Goal: Task Accomplishment & Management: Manage account settings

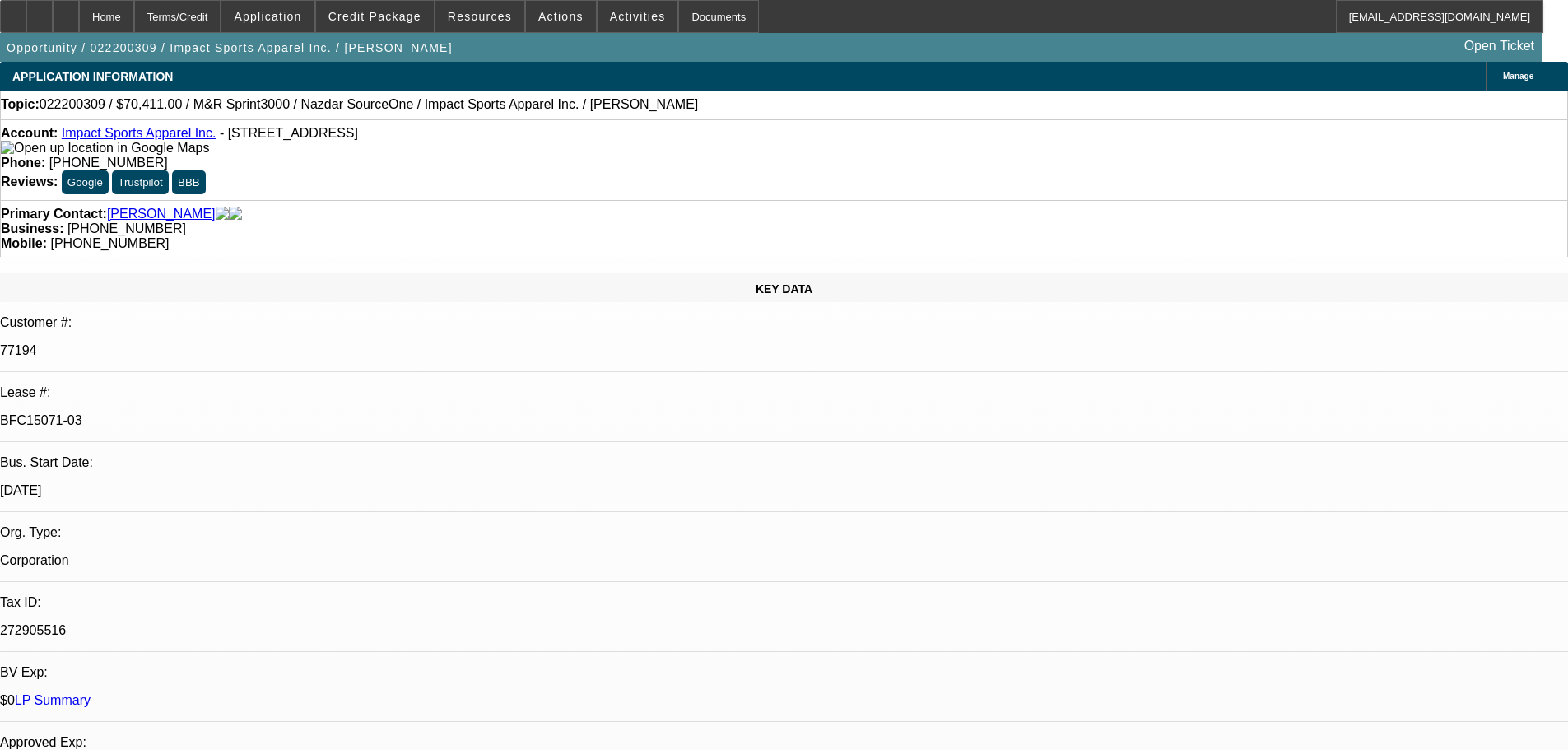
select select "0"
select select "2"
select select "0"
select select "2"
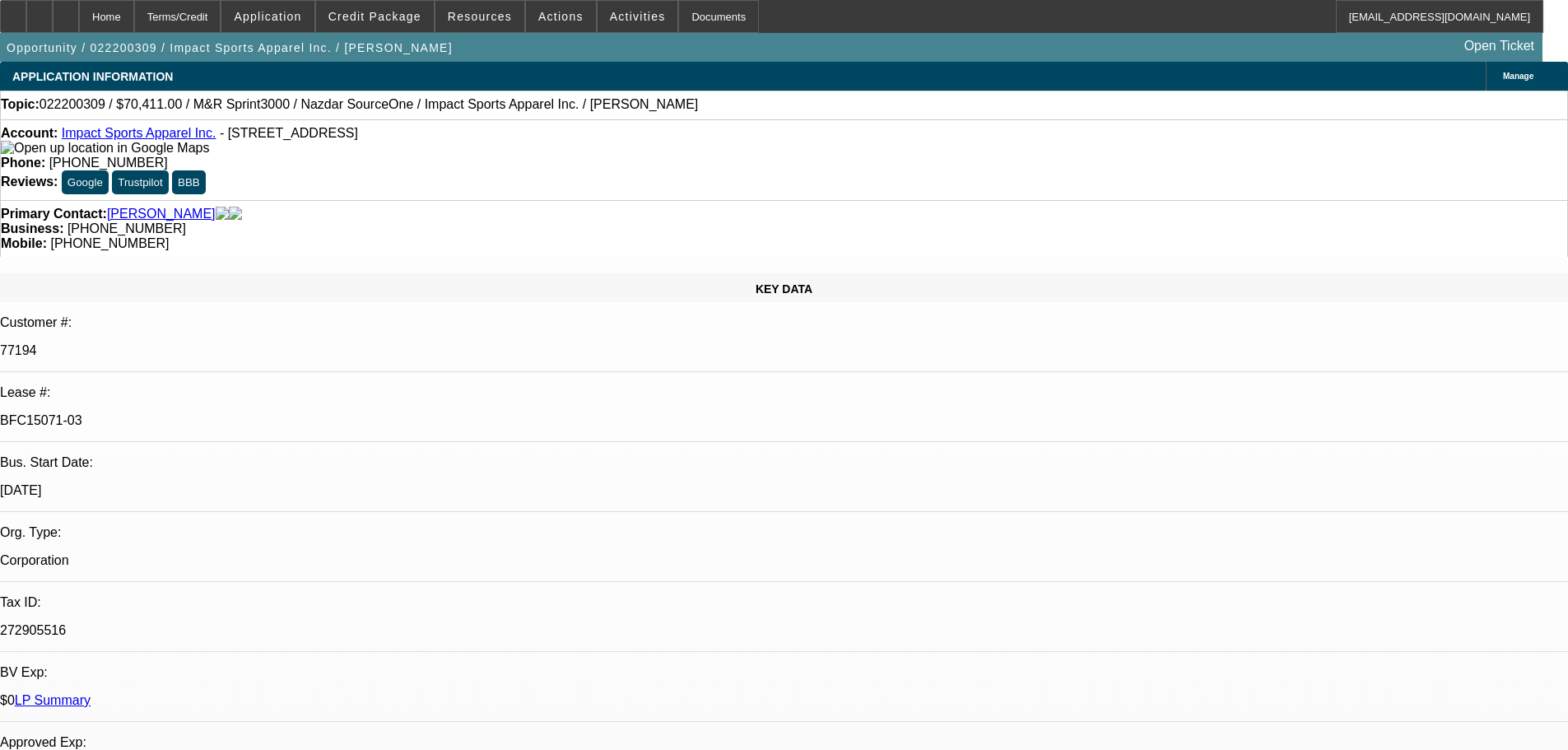
select select "0"
select select "2"
select select "0"
select select "2"
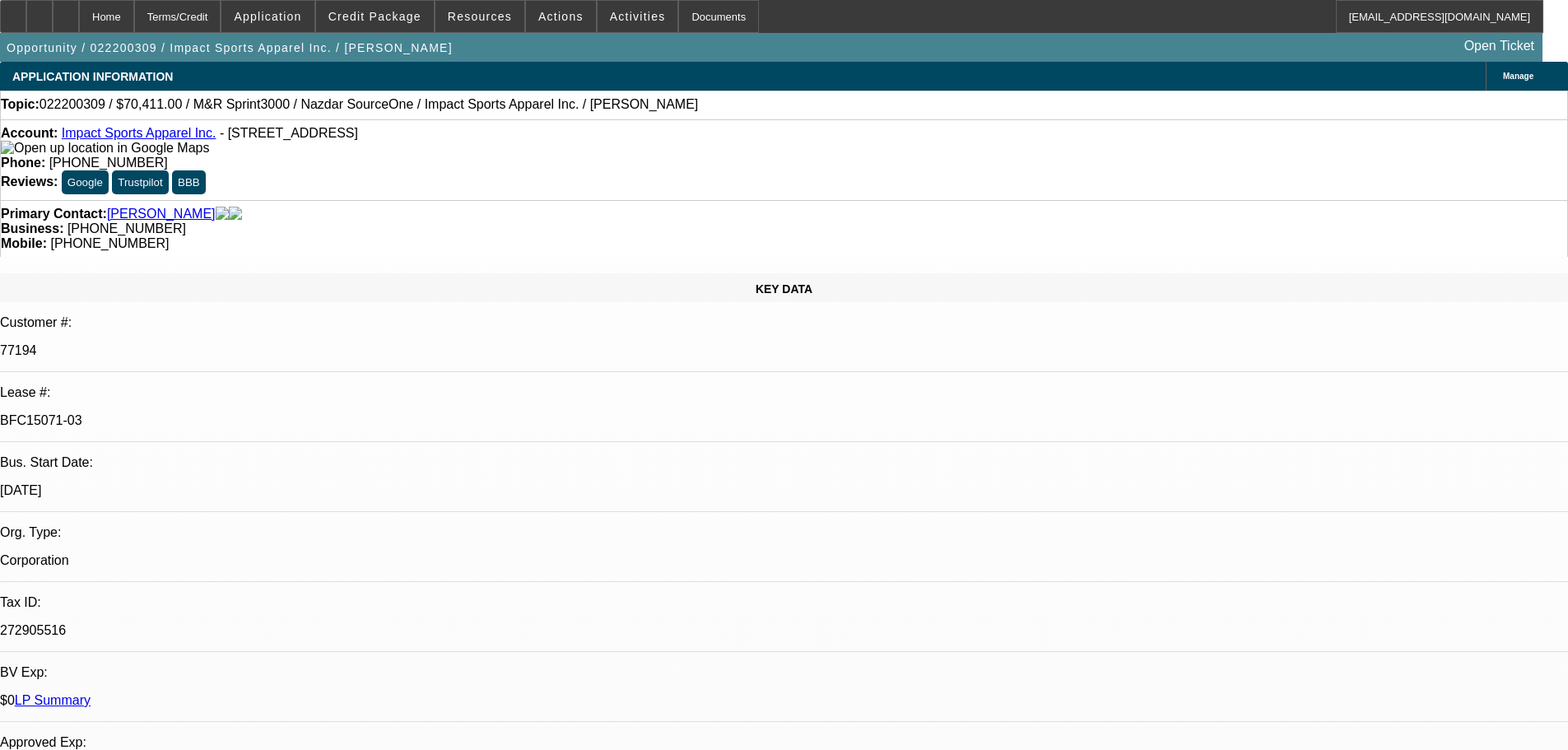
select select "0"
select select "2"
select select "0"
select select "2"
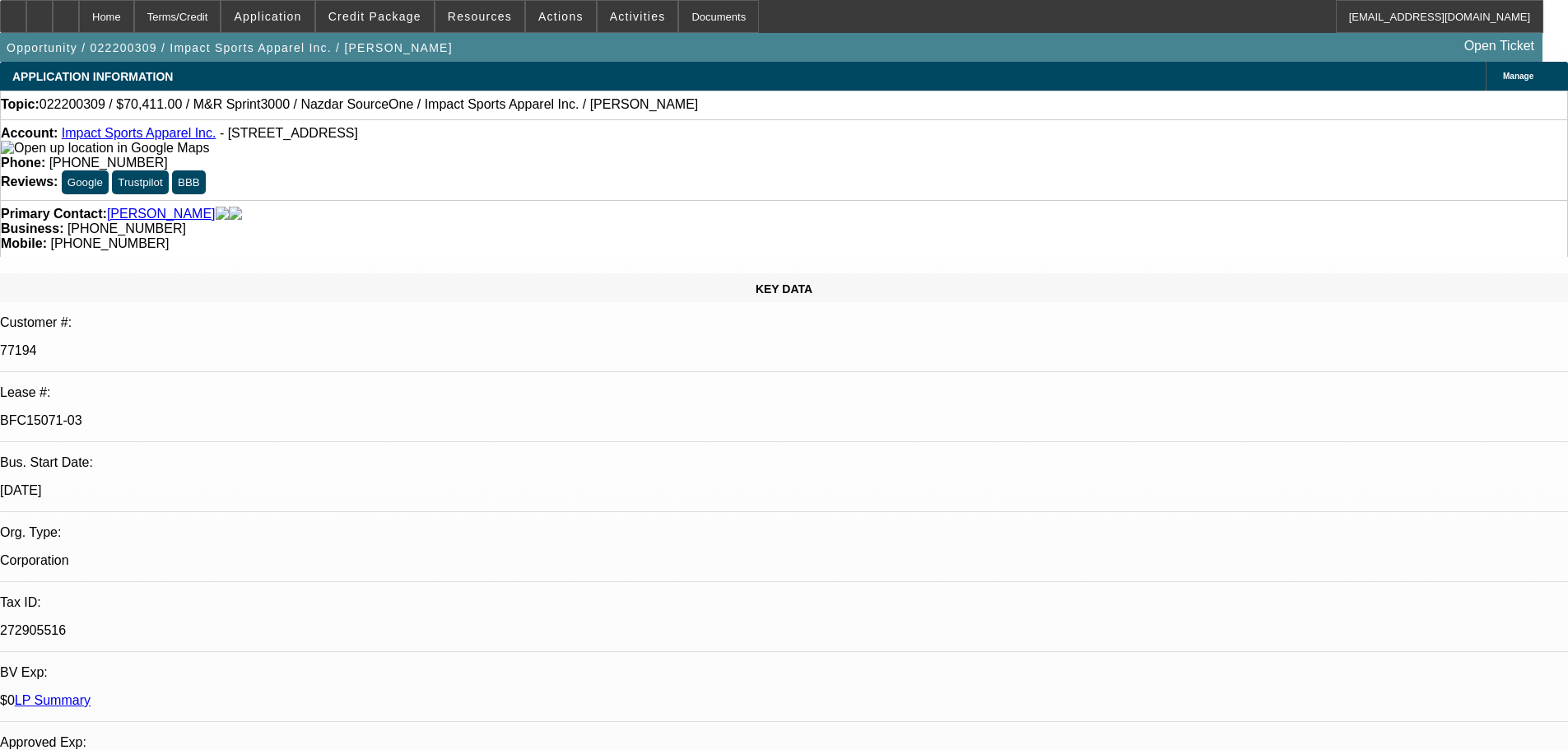
select select "0"
select select "2"
select select "0"
select select "2"
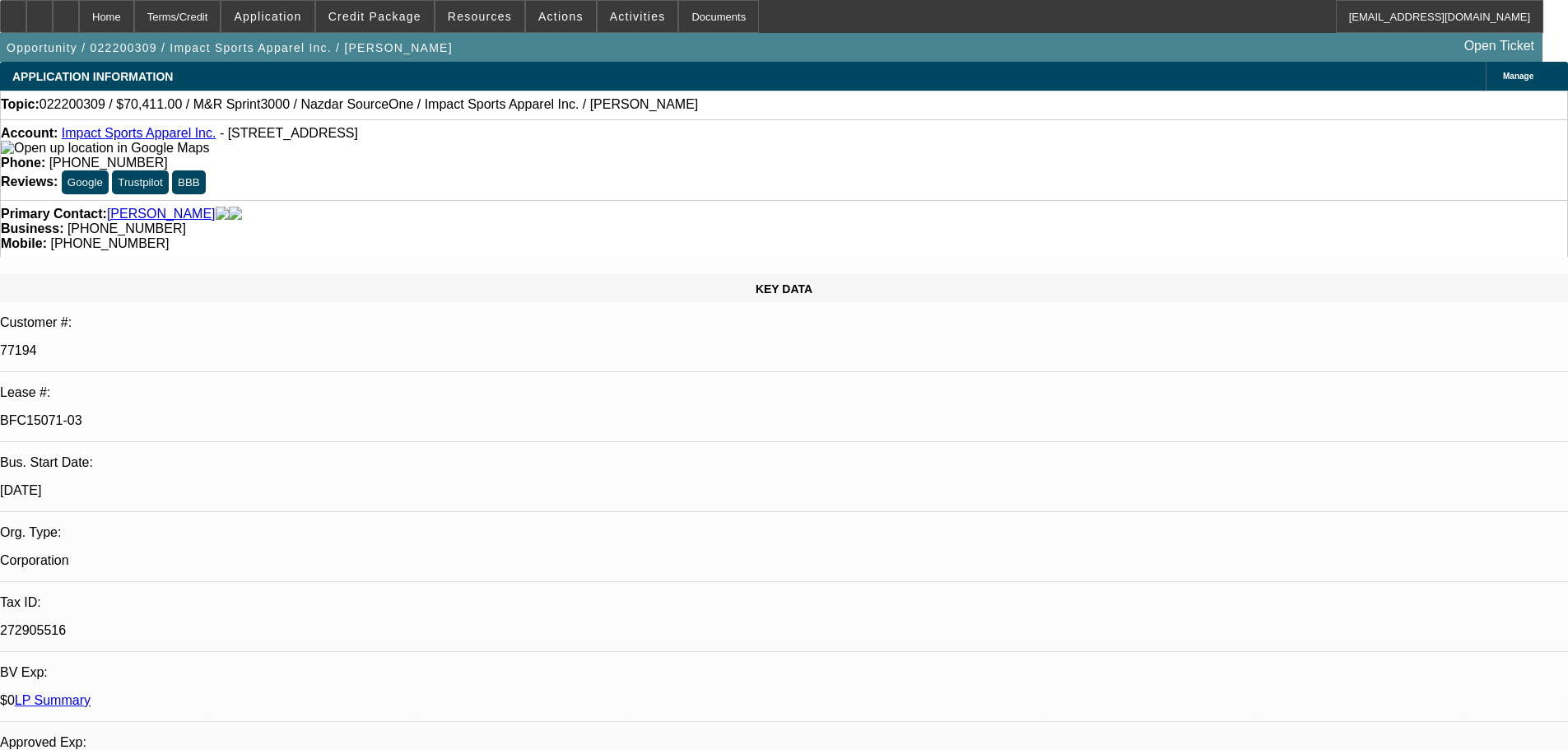
click at [90, 693] on link "LP Summary" at bounding box center [52, 700] width 75 height 14
click at [147, 207] on link "Roberts, Casey" at bounding box center [161, 214] width 109 height 15
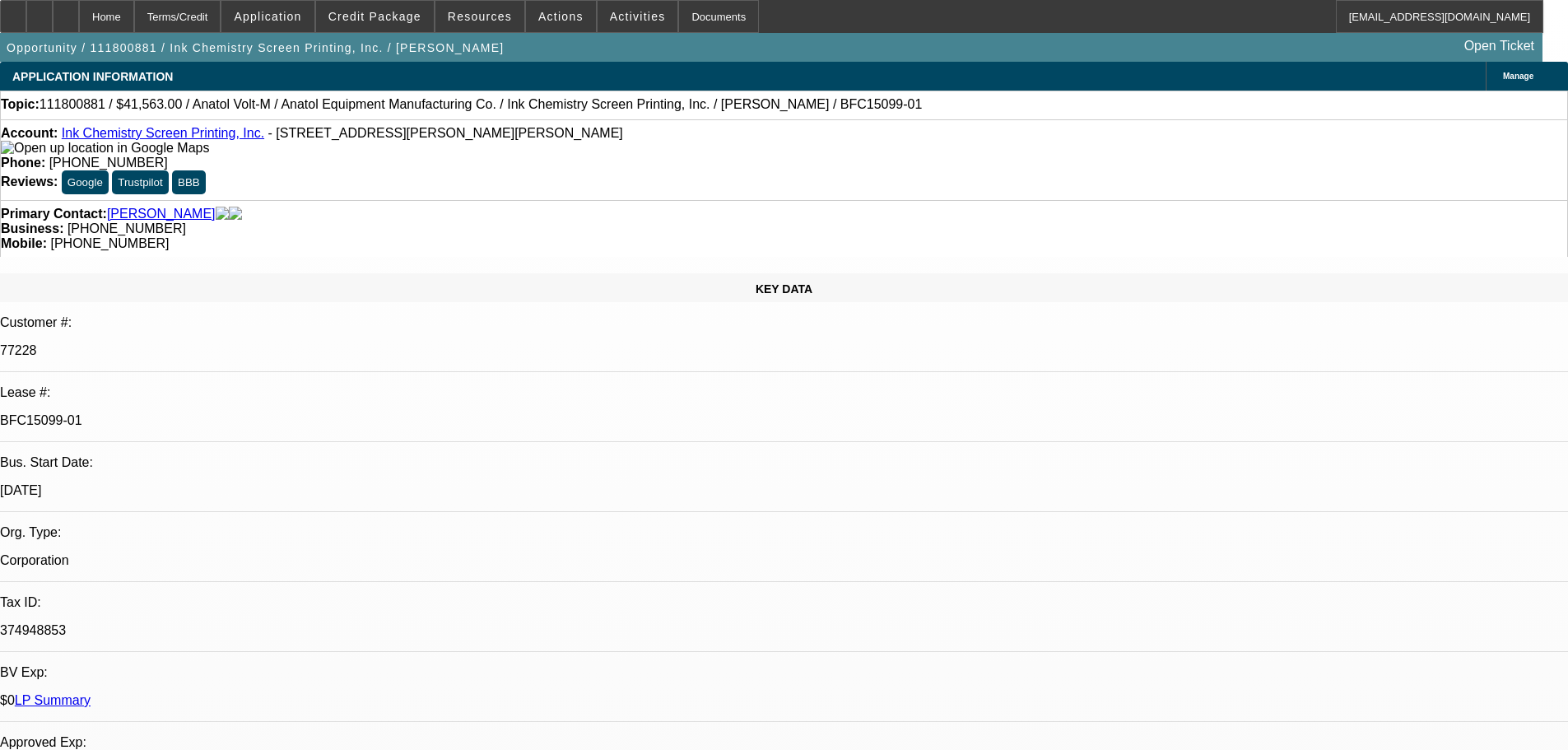
select select "0"
select select "2"
select select "0.1"
select select "4"
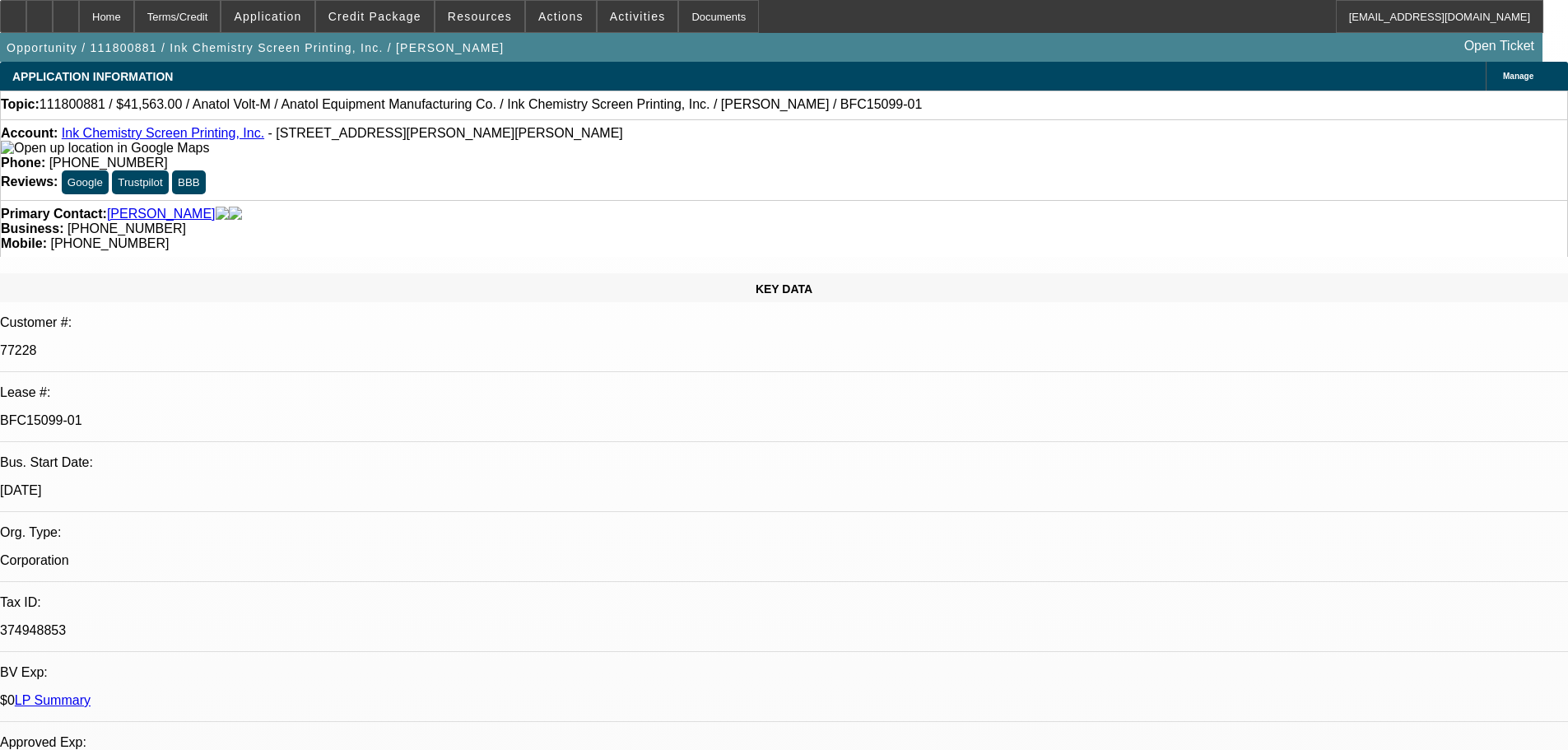
select select "0"
select select "2"
select select "0.1"
select select "4"
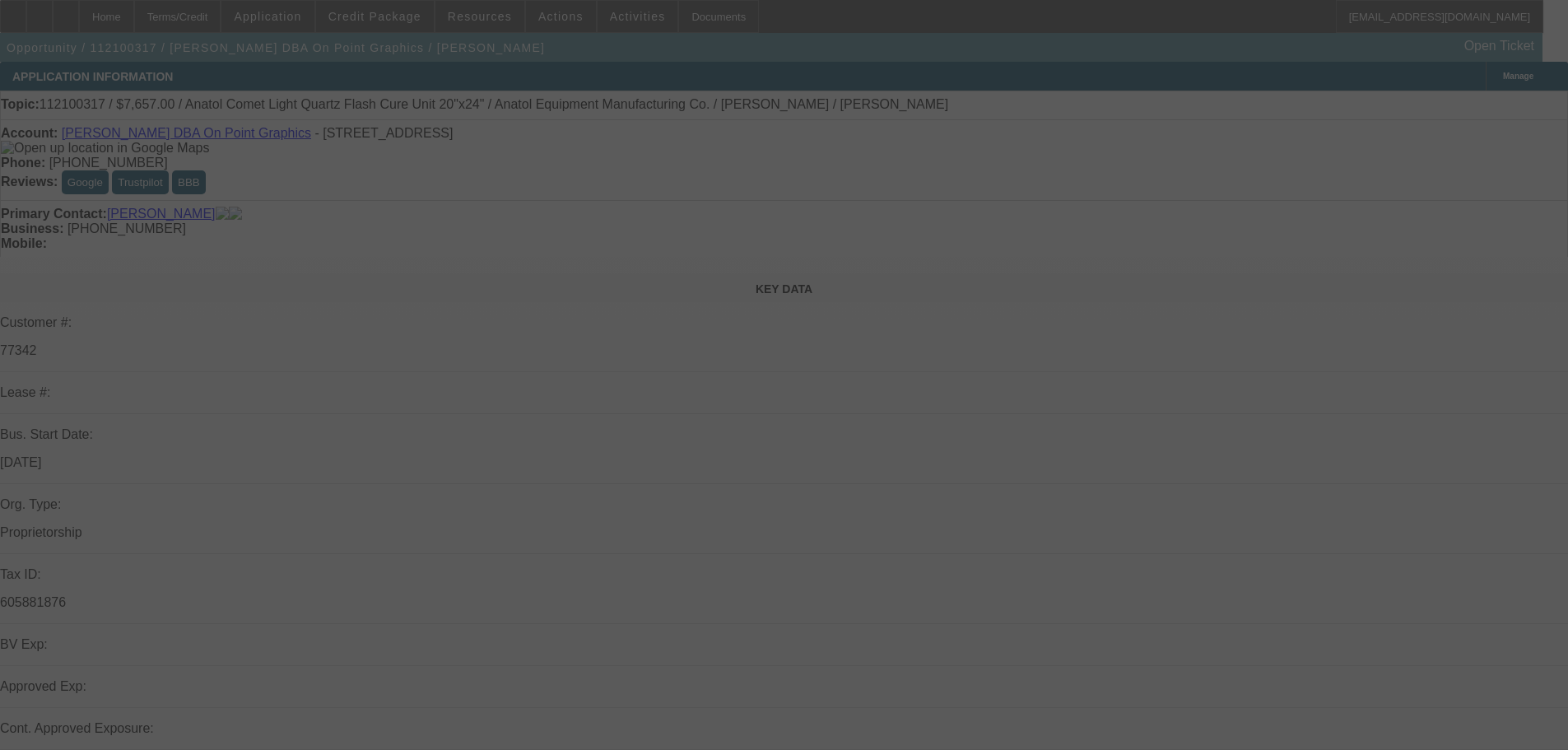
select select "0"
select select "2"
select select "0.1"
select select "4"
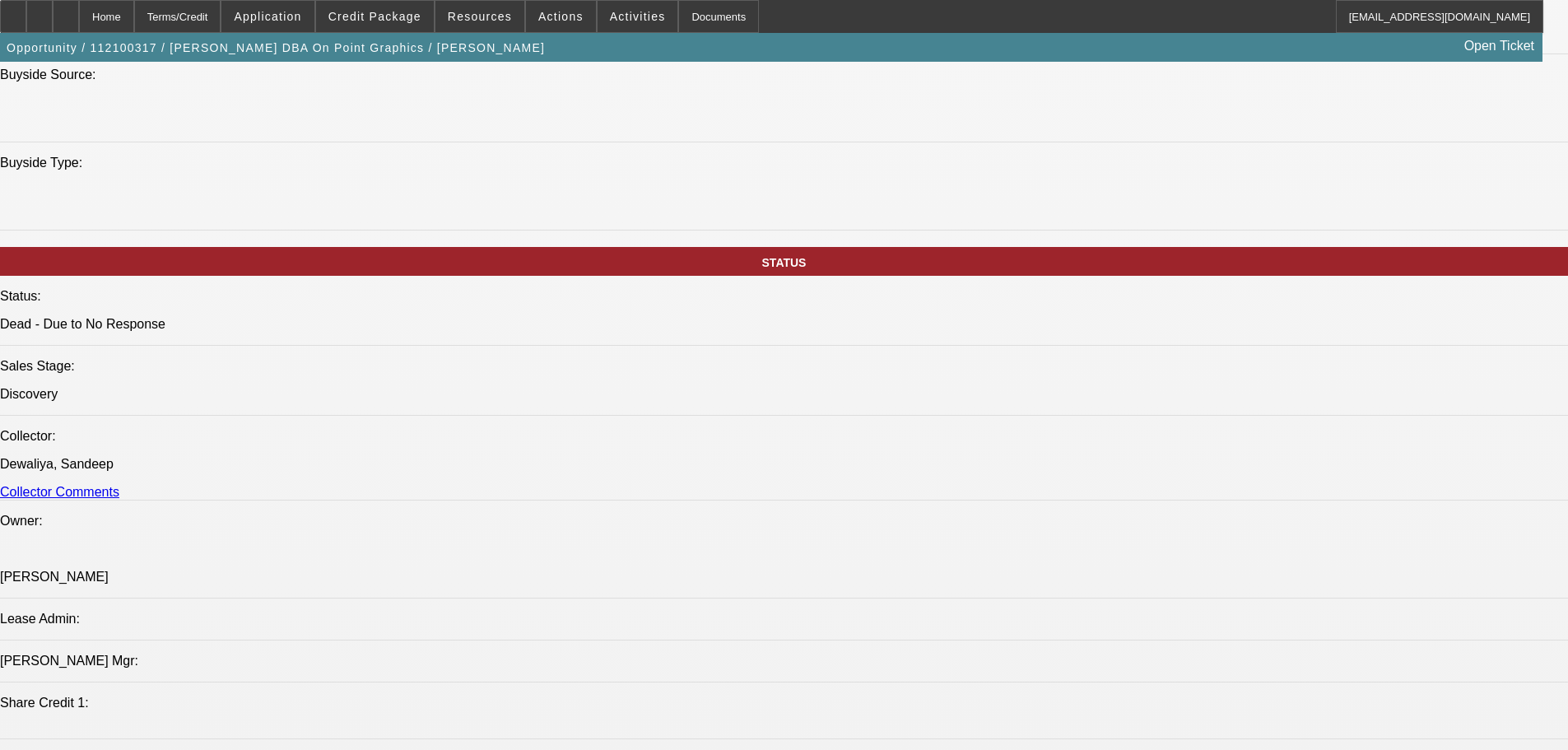
scroll to position [1400, 0]
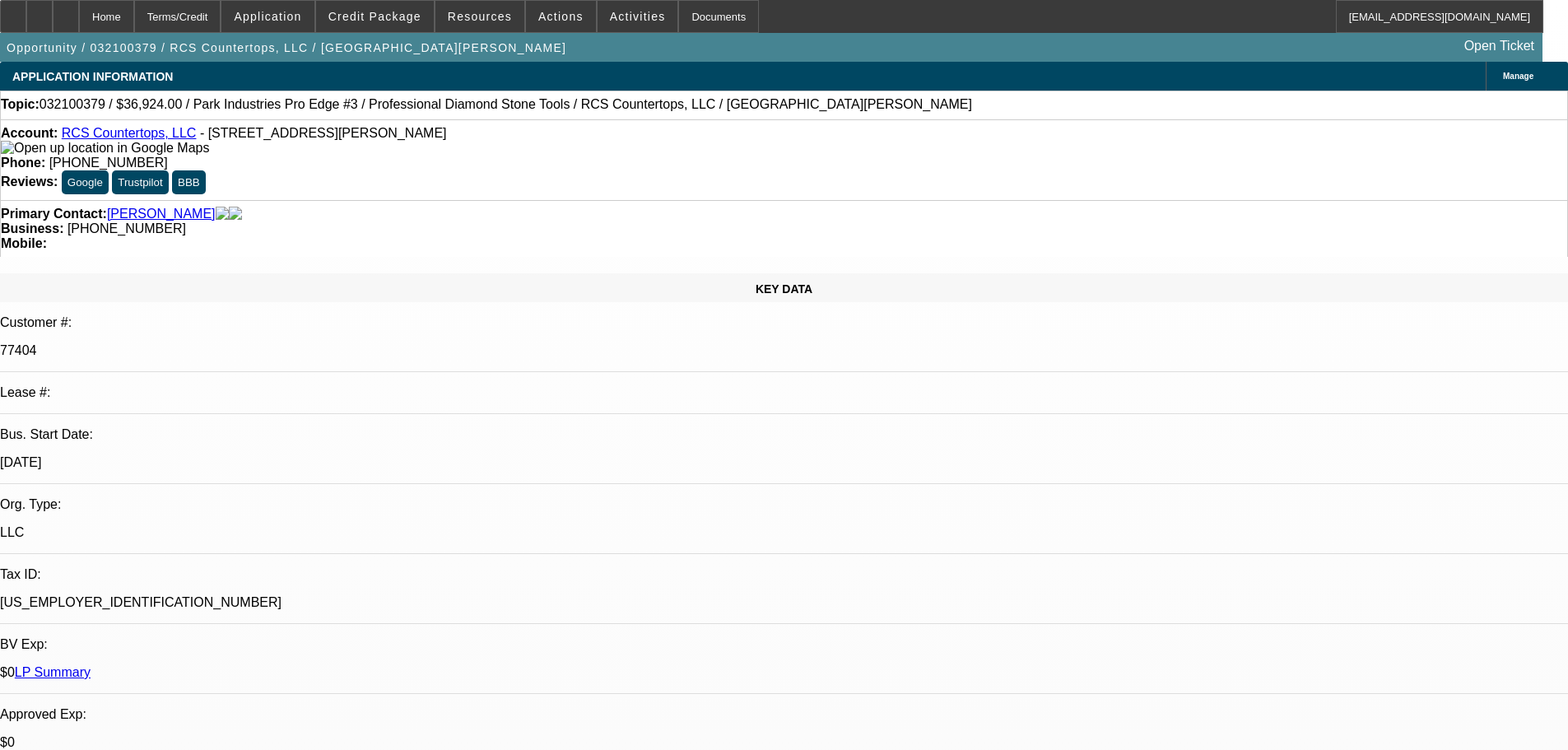
select select "0"
select select "6"
select select "0"
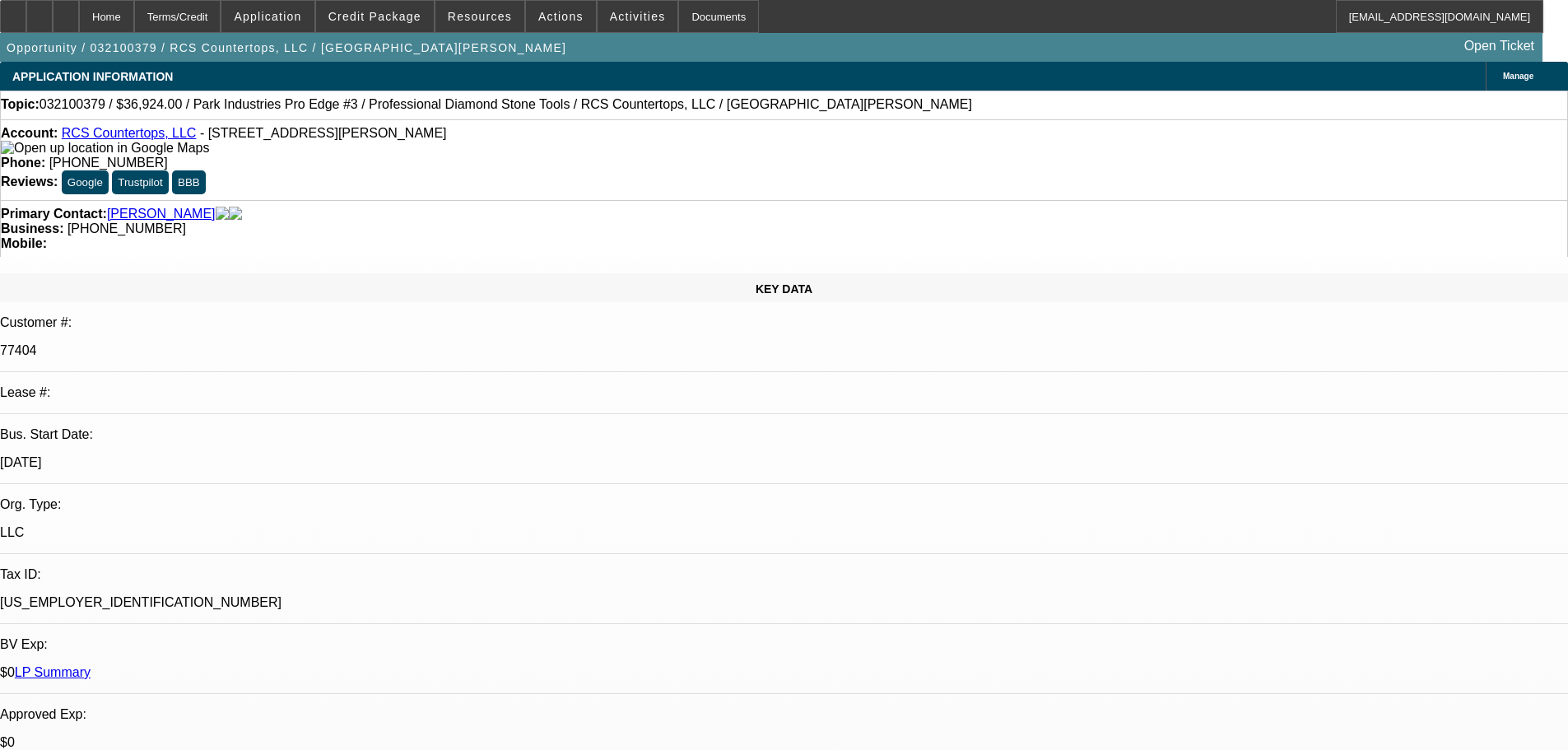
select select "0"
select select "6"
select select "0"
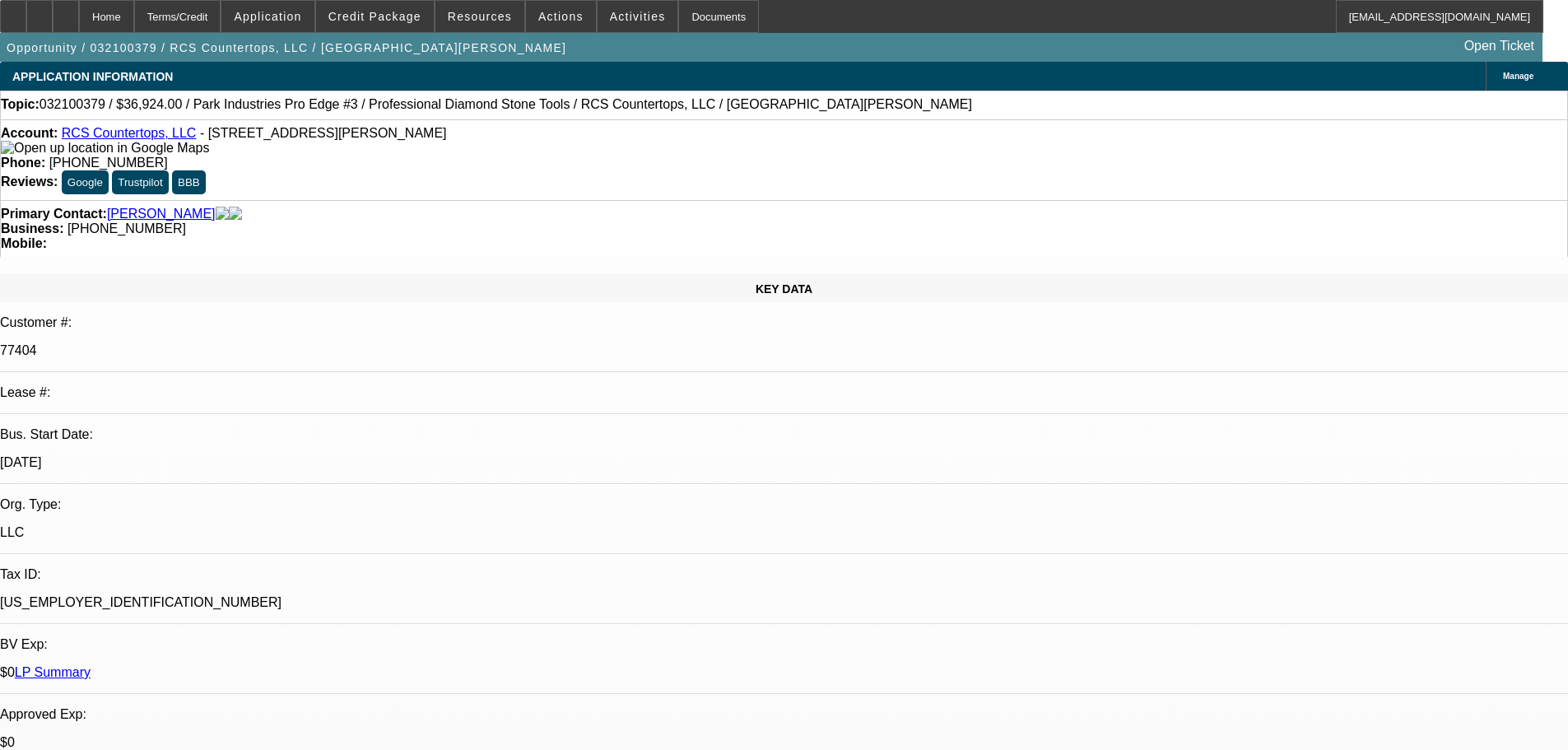
select select "0"
select select "6"
click at [90, 666] on link "LP Summary" at bounding box center [52, 673] width 75 height 14
click at [152, 207] on link "Rushton, Paul" at bounding box center [161, 214] width 109 height 15
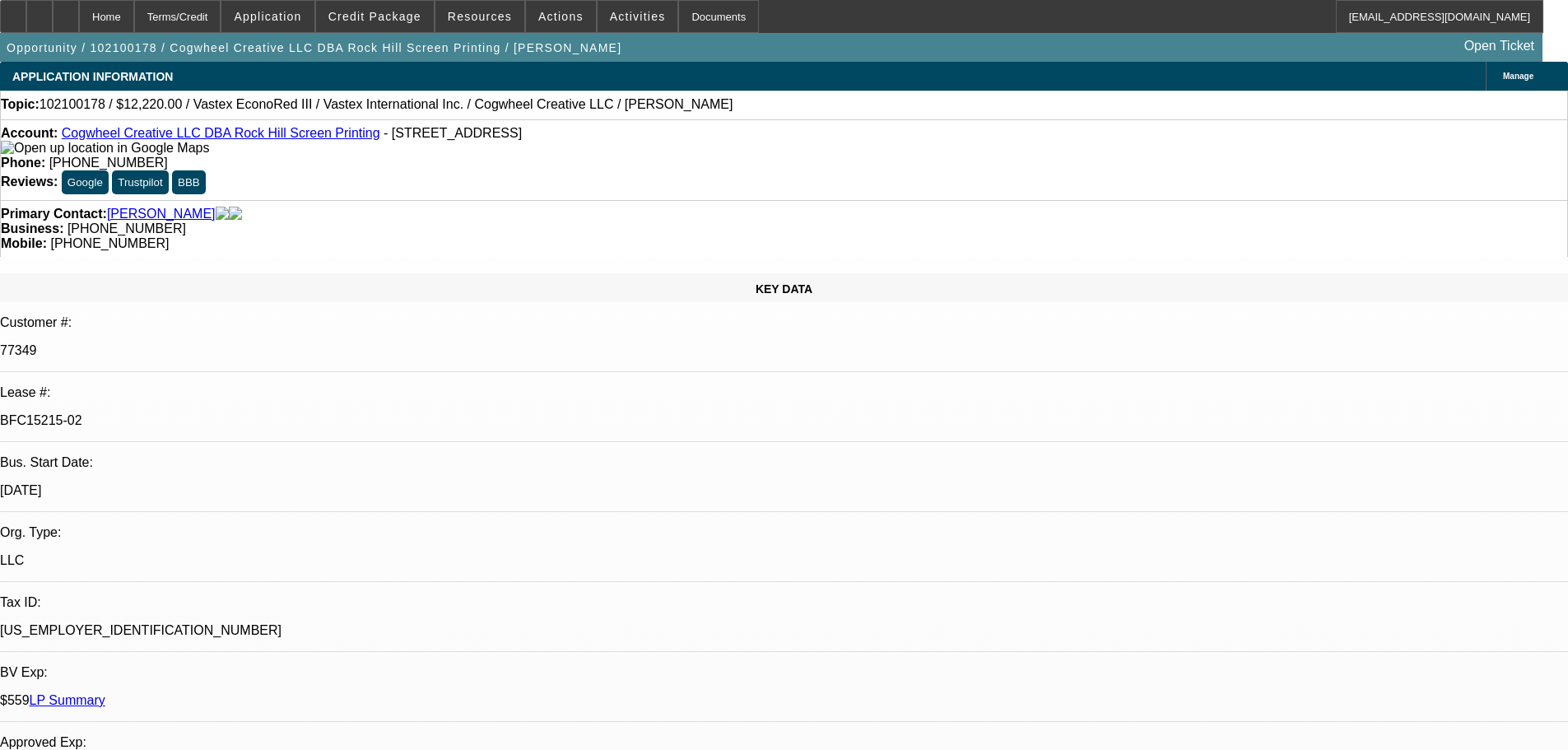
select select "0"
select select "2"
select select "0.1"
select select "4"
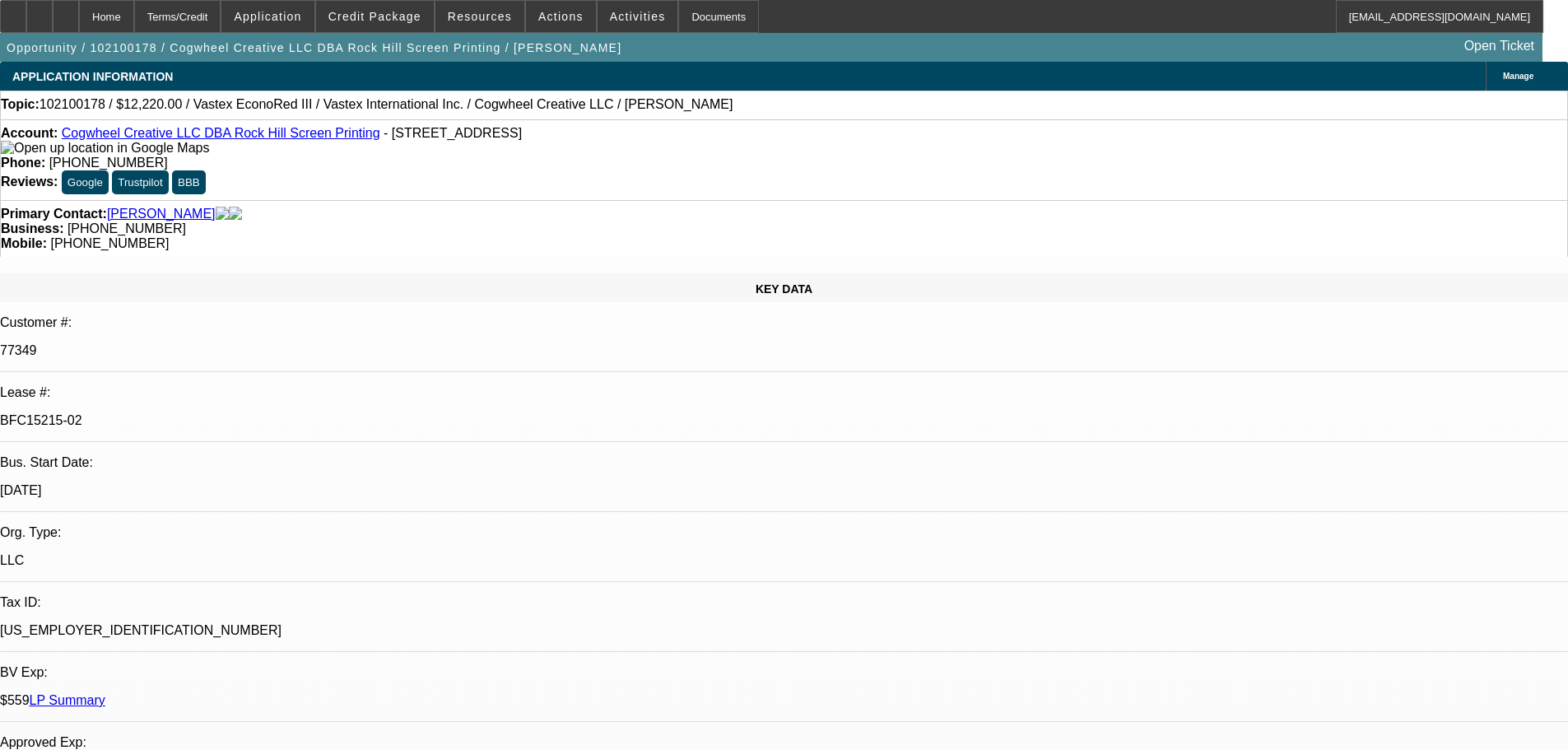
select select "0"
select select "2"
select select "0.1"
select select "4"
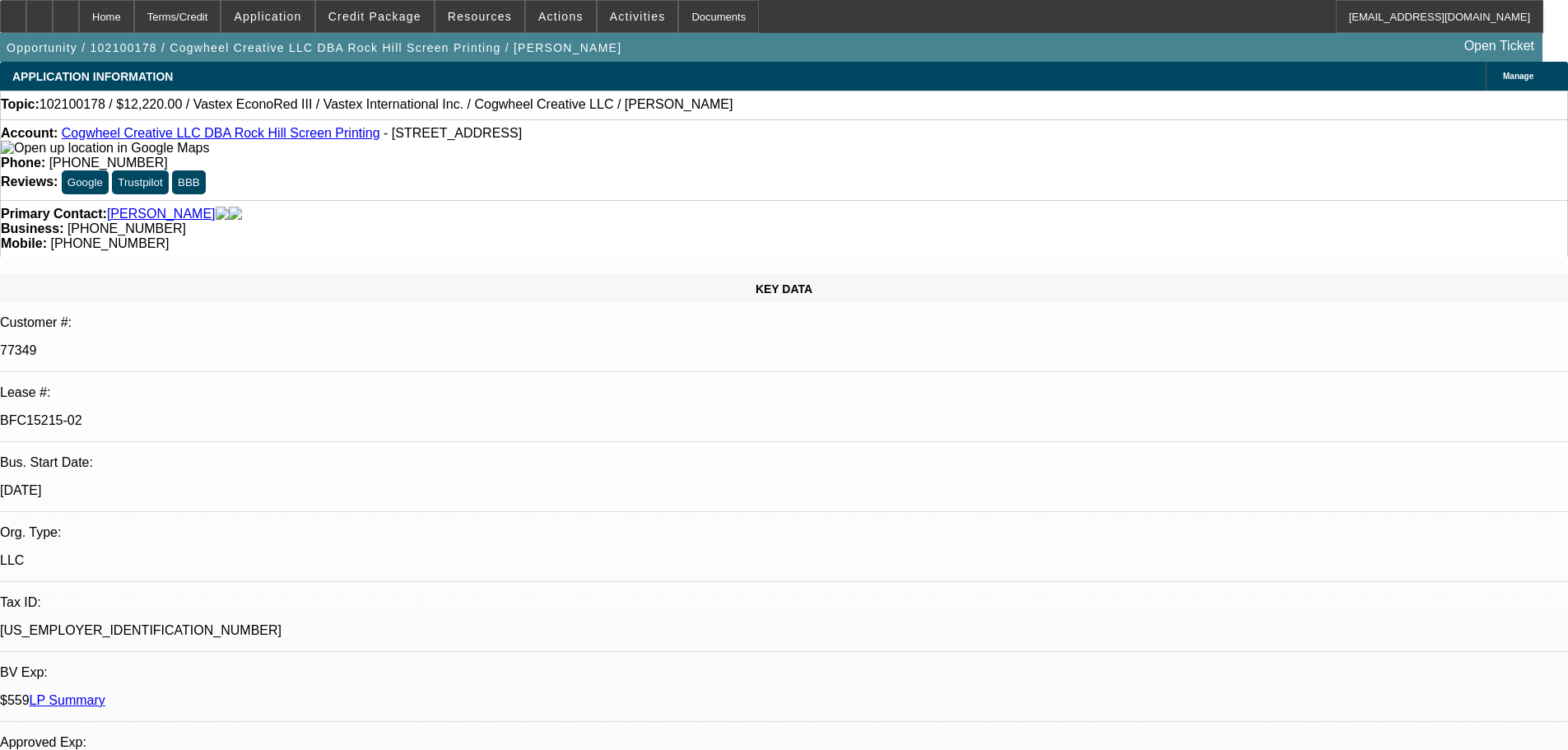
select select "0"
select select "2"
select select "0.1"
select select "4"
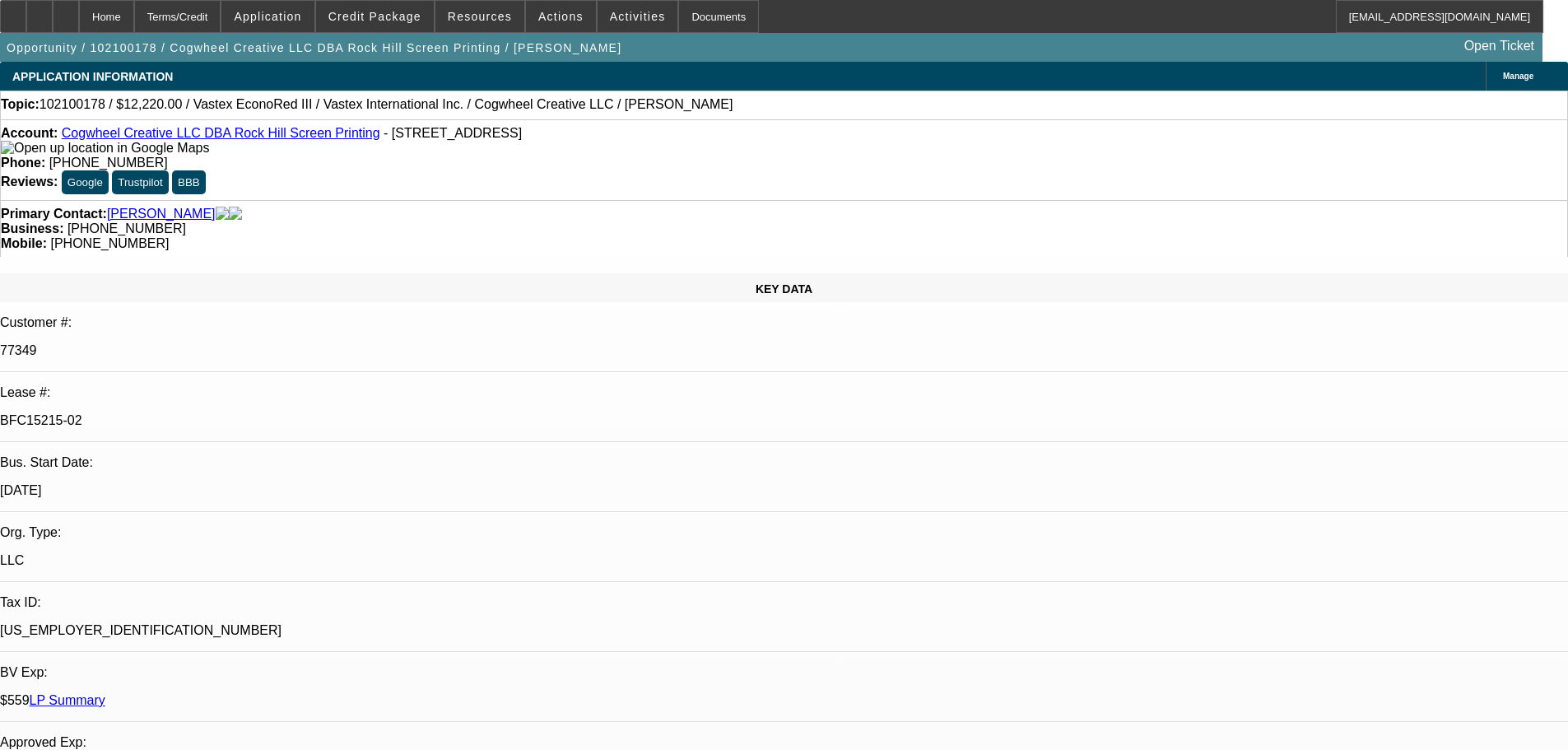
click at [106, 693] on link "LP Summary" at bounding box center [67, 700] width 75 height 14
click at [148, 207] on link "Ray, Jeremy" at bounding box center [161, 214] width 109 height 15
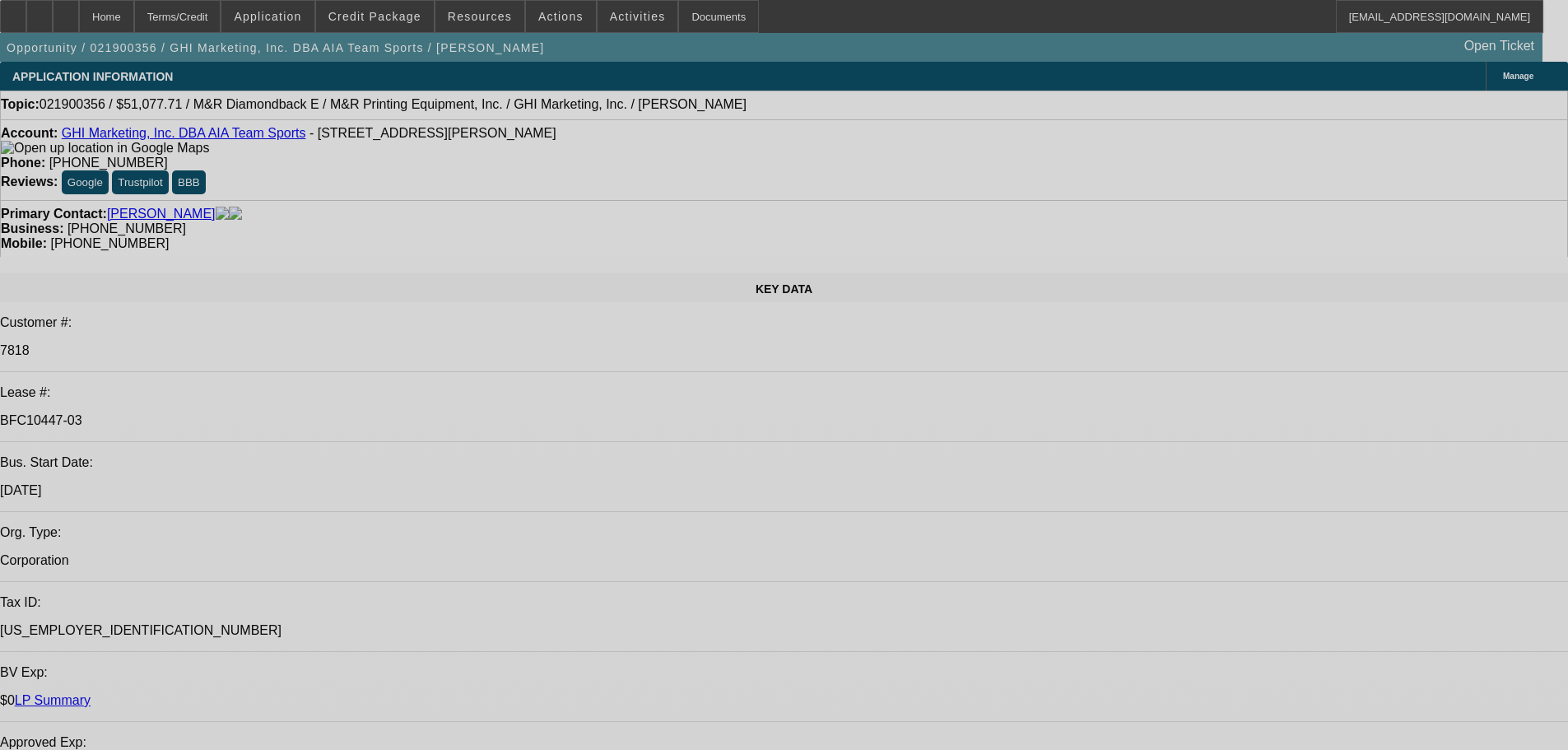
select select "0"
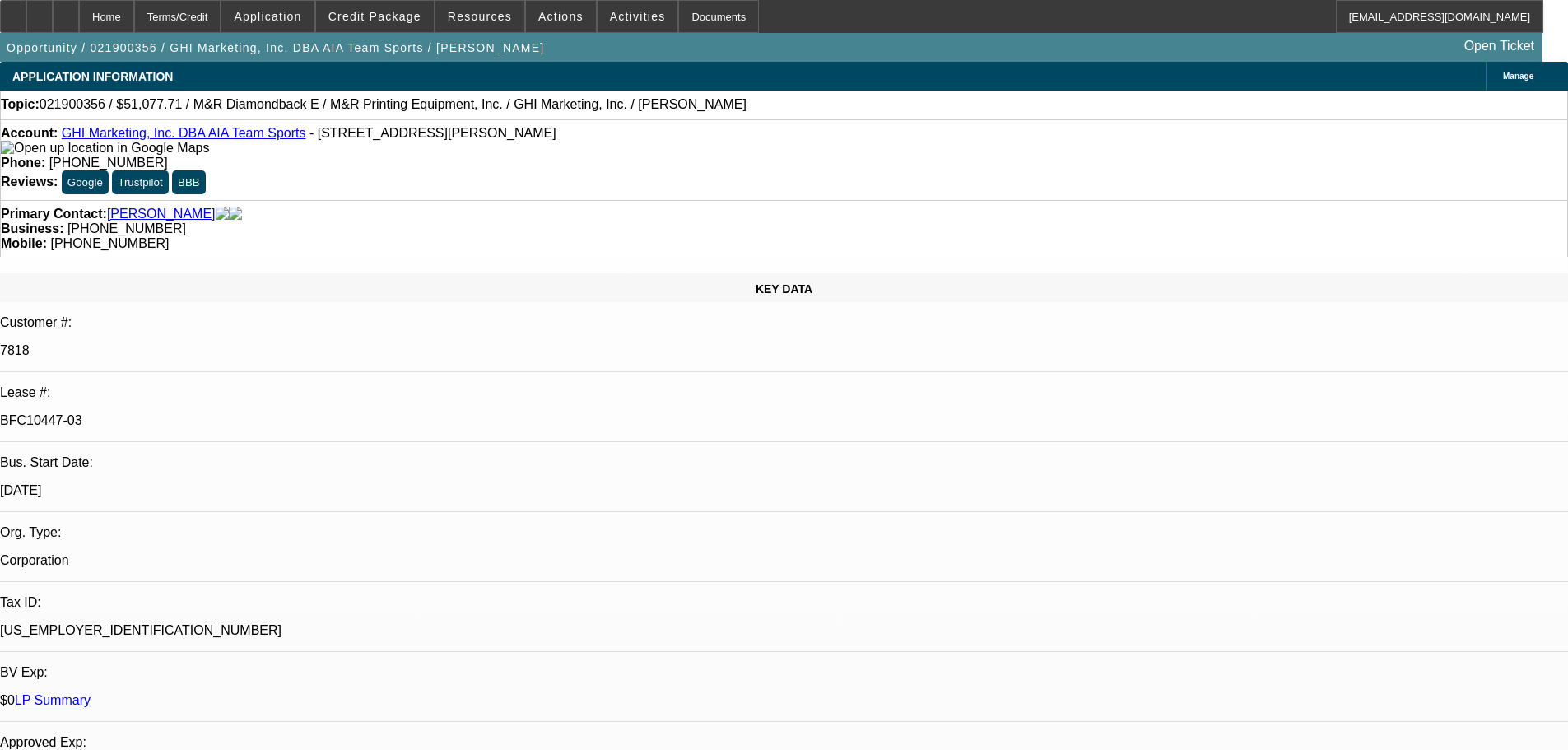
select select "0.1"
select select "4"
select select "0"
select select "0.1"
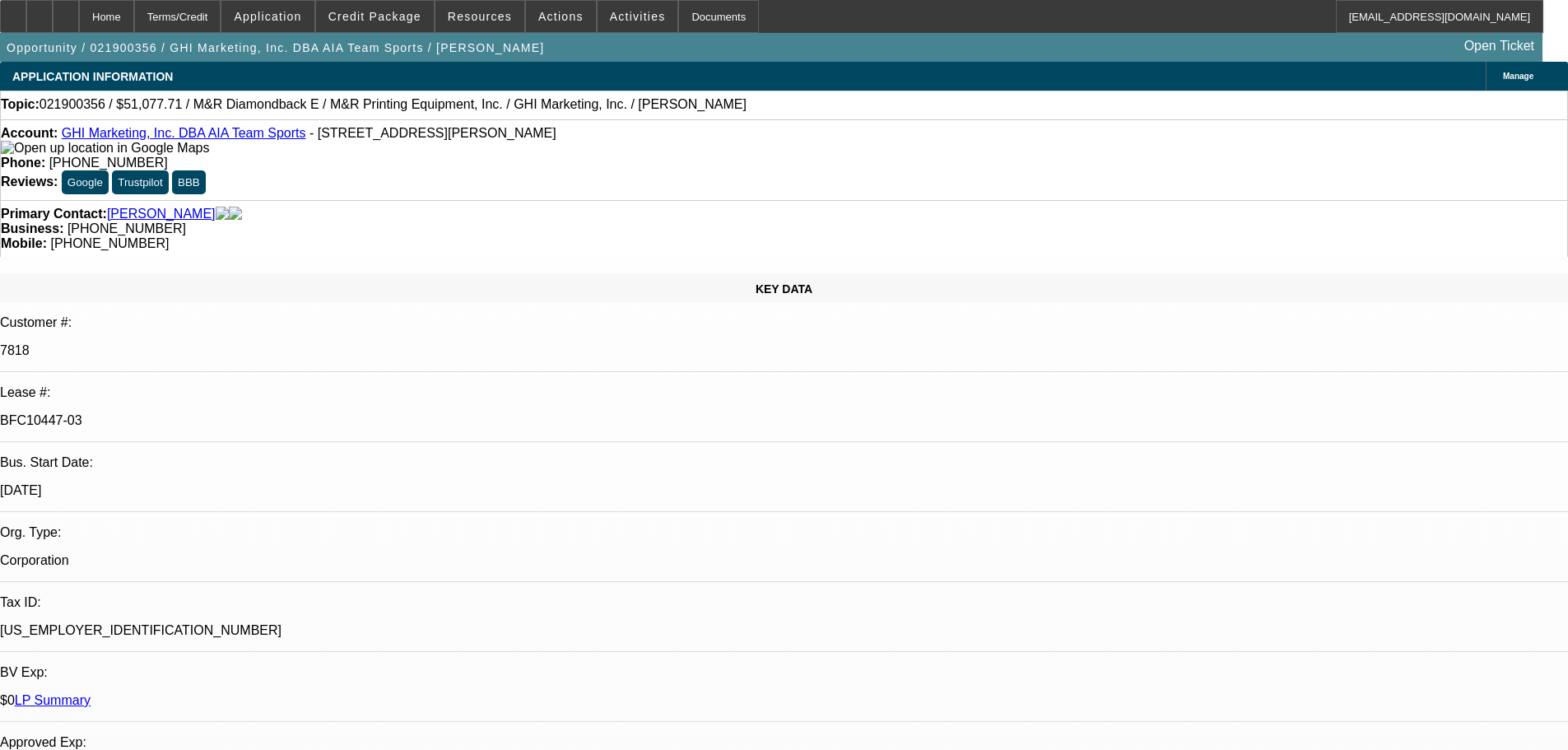
select select "4"
select select "0"
select select "2"
select select "0.1"
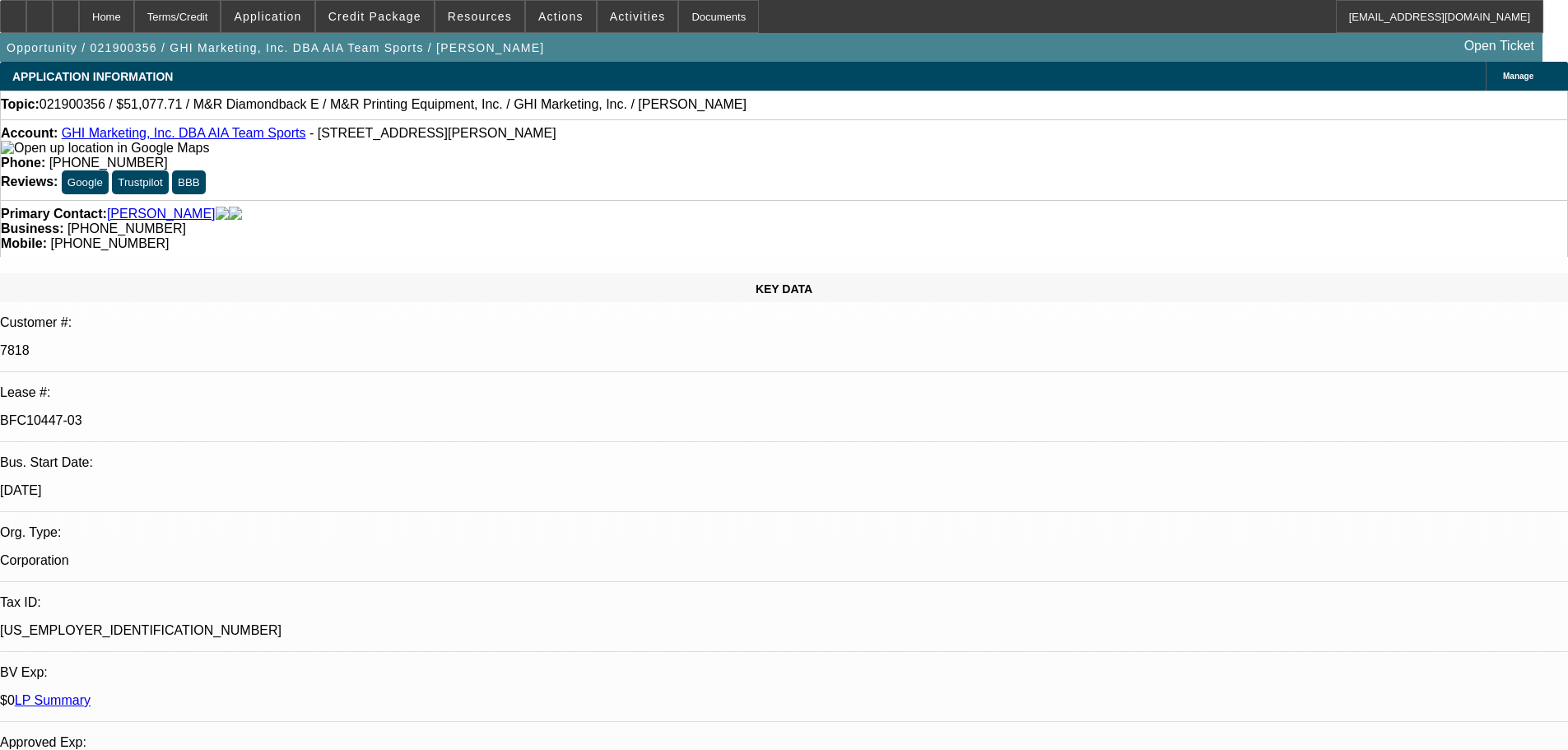
select select "4"
select select "0"
select select "2"
select select "0.1"
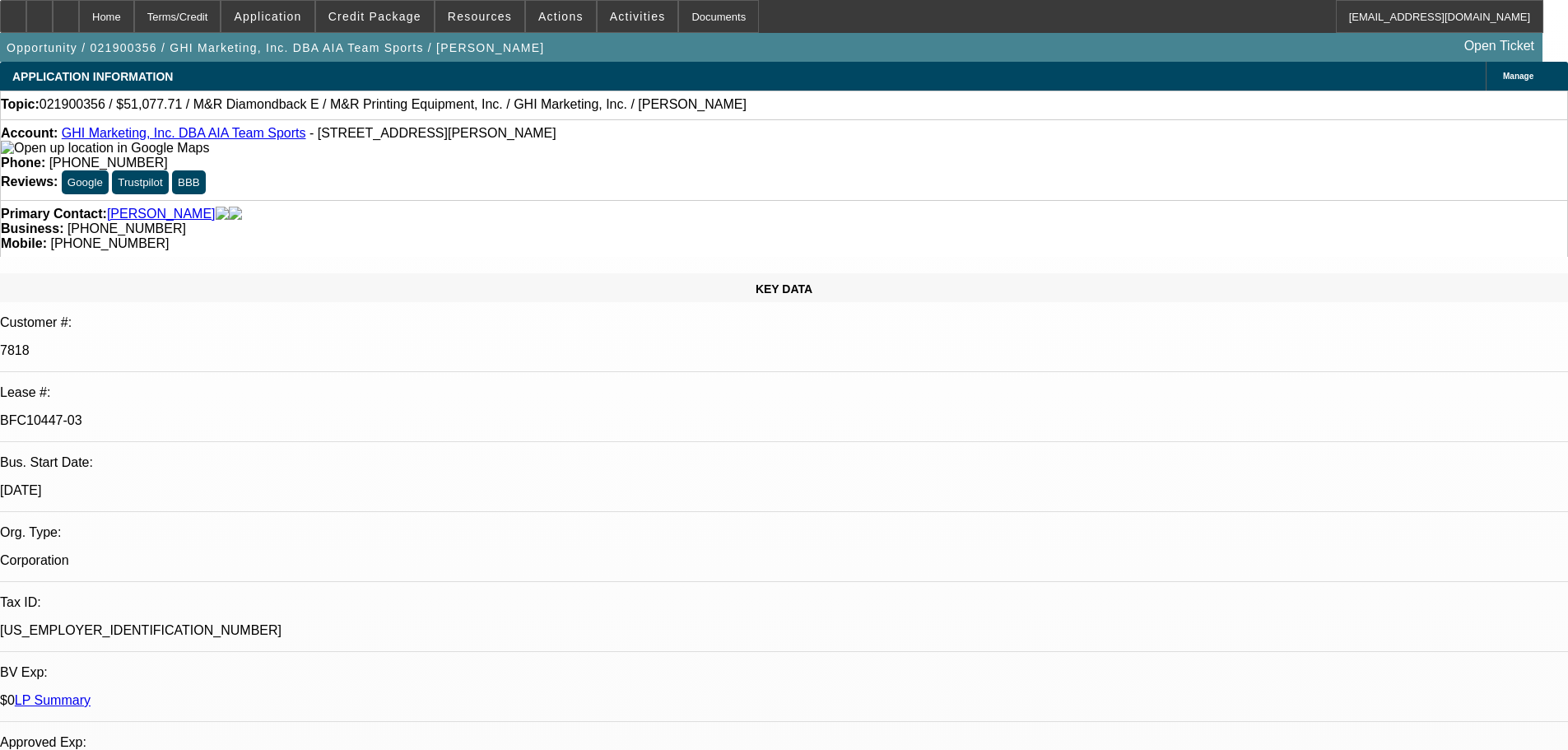
select select "4"
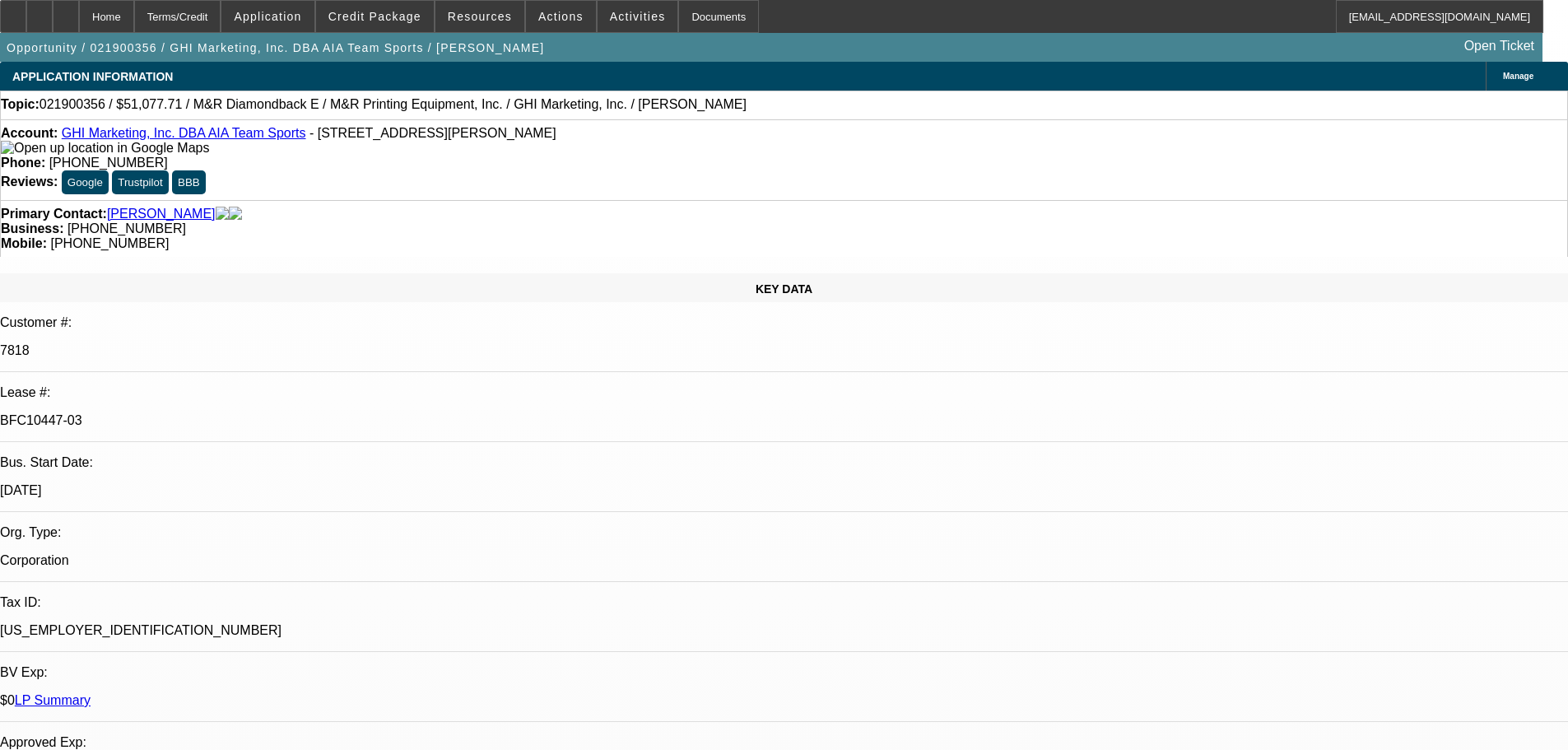
scroll to position [741, 0]
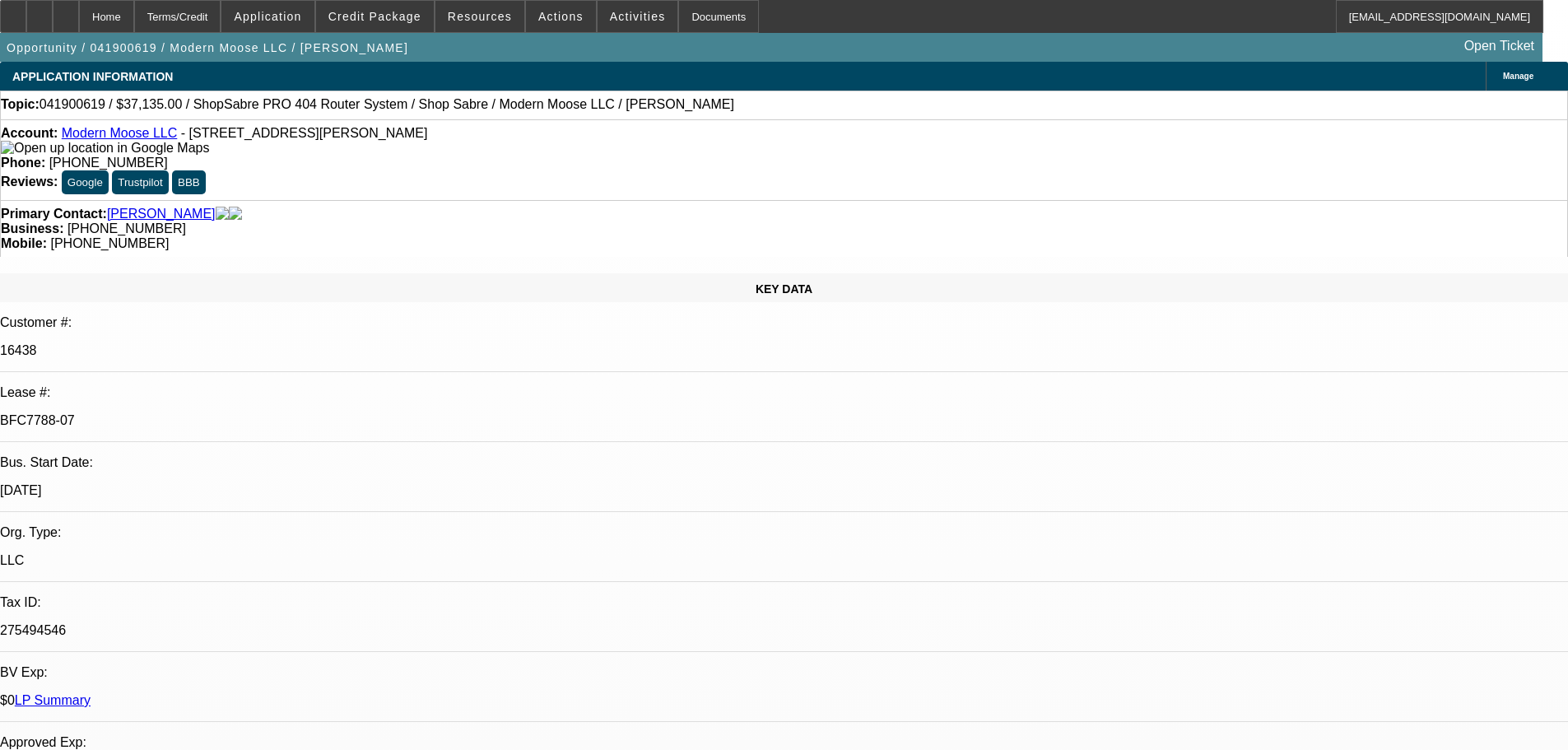
select select "0"
select select "2"
select select "0"
select select "6"
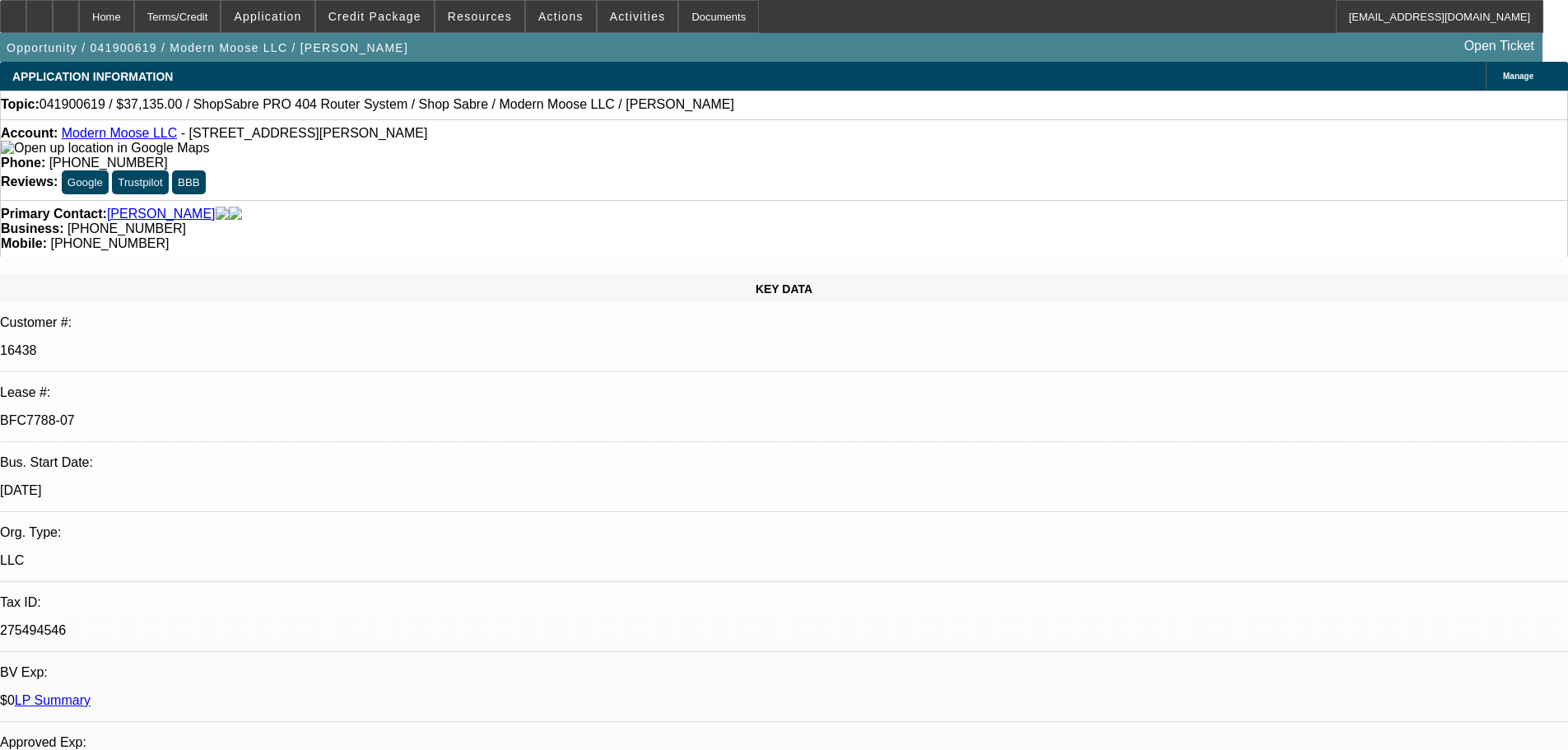
select select "0"
select select "2"
select select "0"
select select "6"
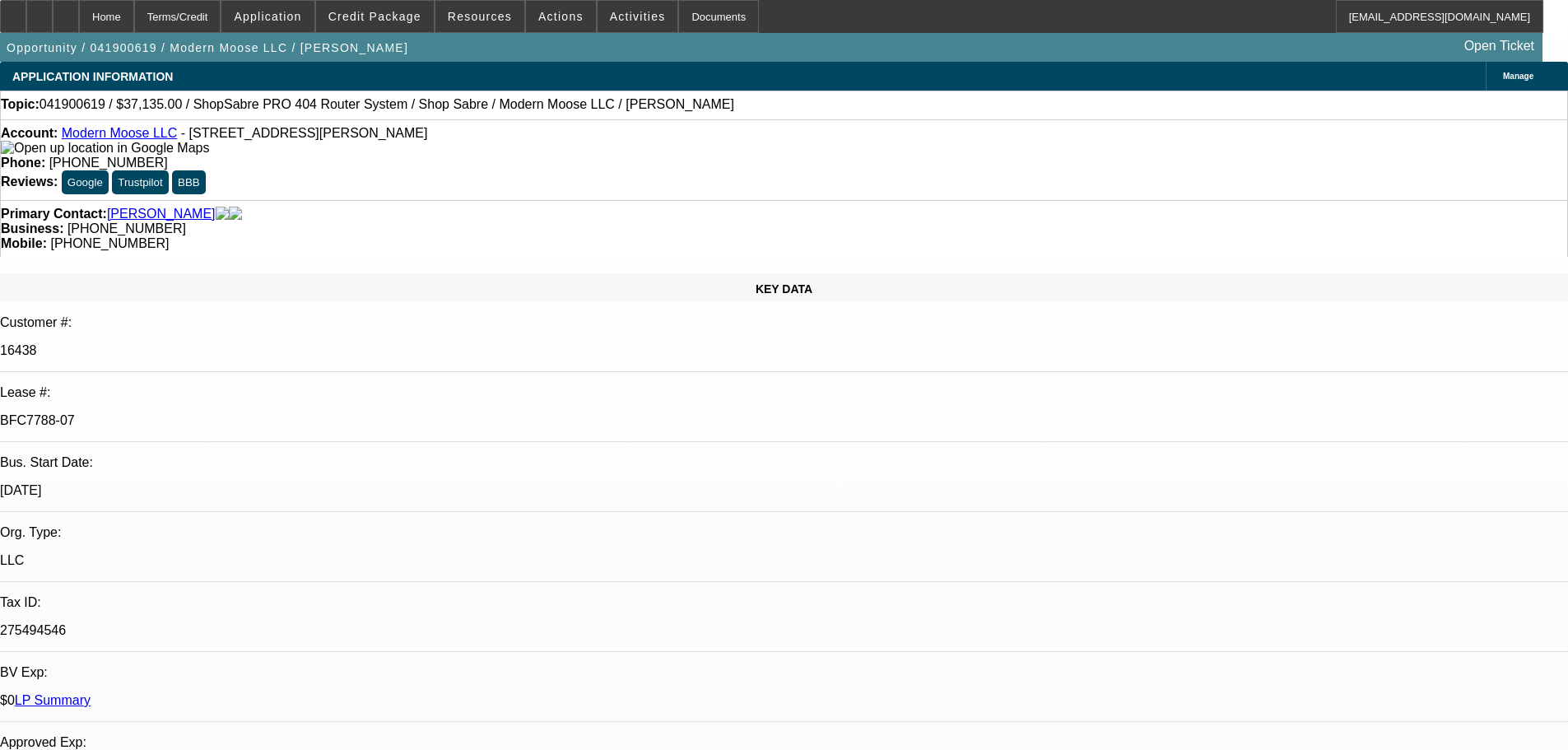
select select "0"
select select "2"
select select "0"
select select "6"
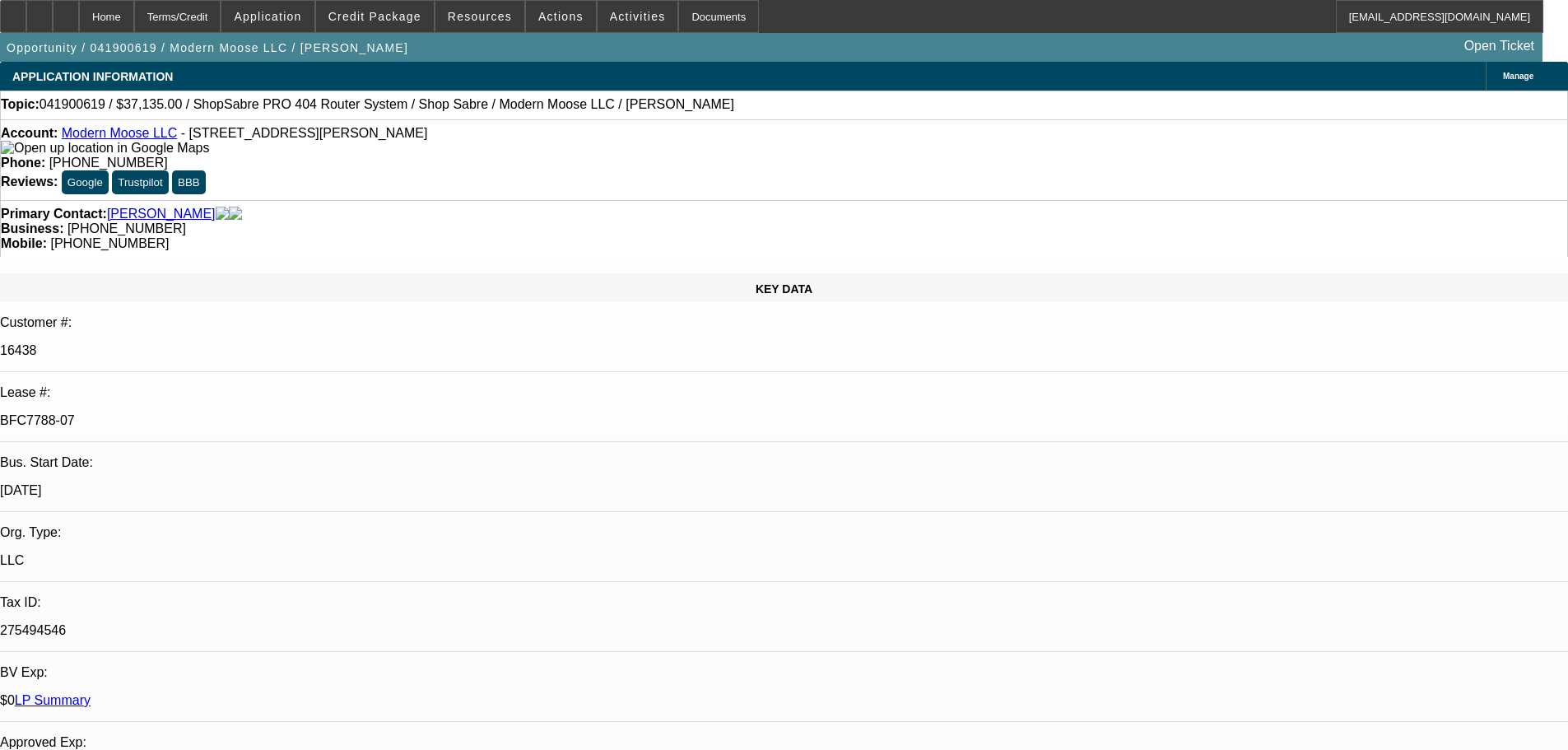
select select "0"
select select "2"
select select "0"
select select "6"
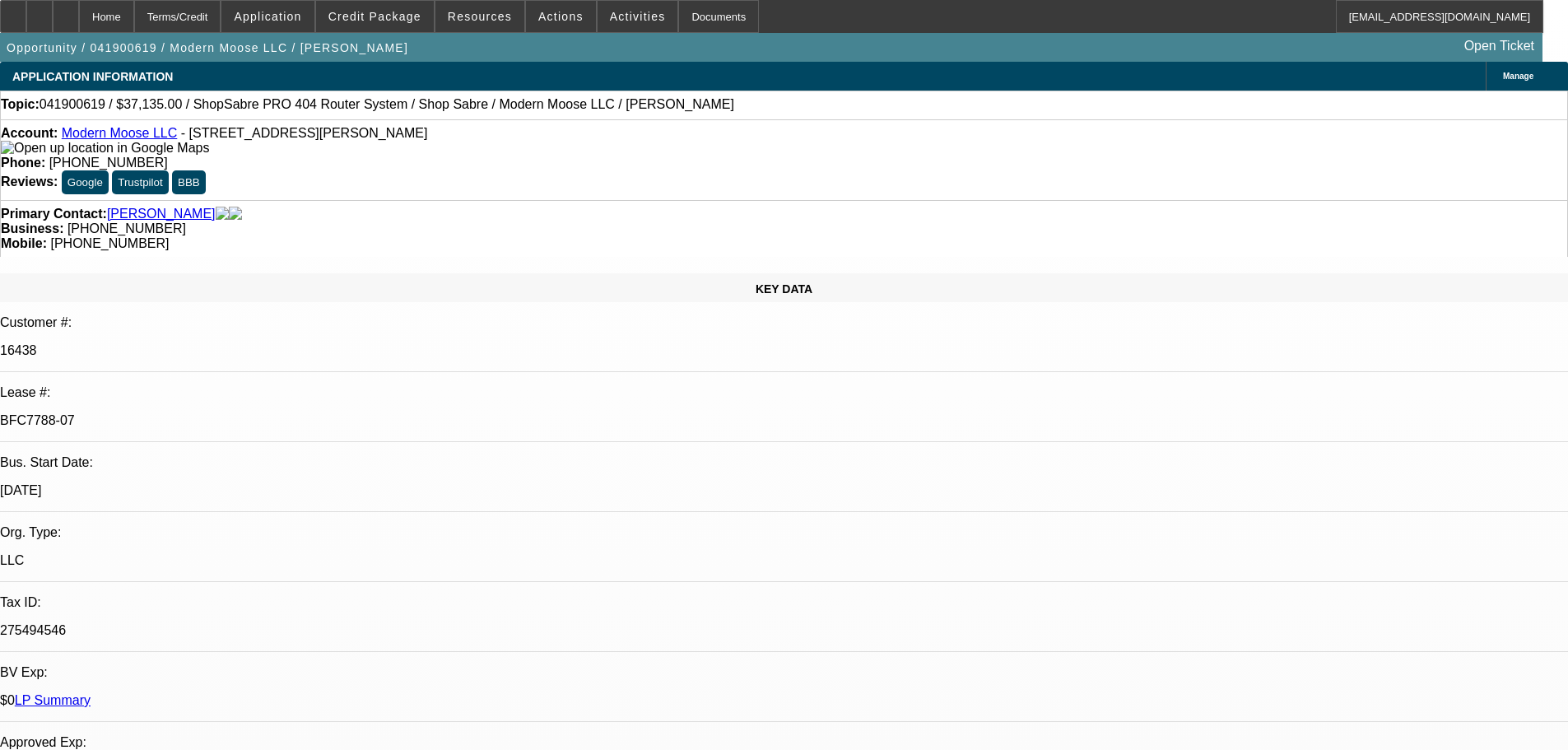
click at [90, 693] on link "LP Summary" at bounding box center [52, 700] width 75 height 14
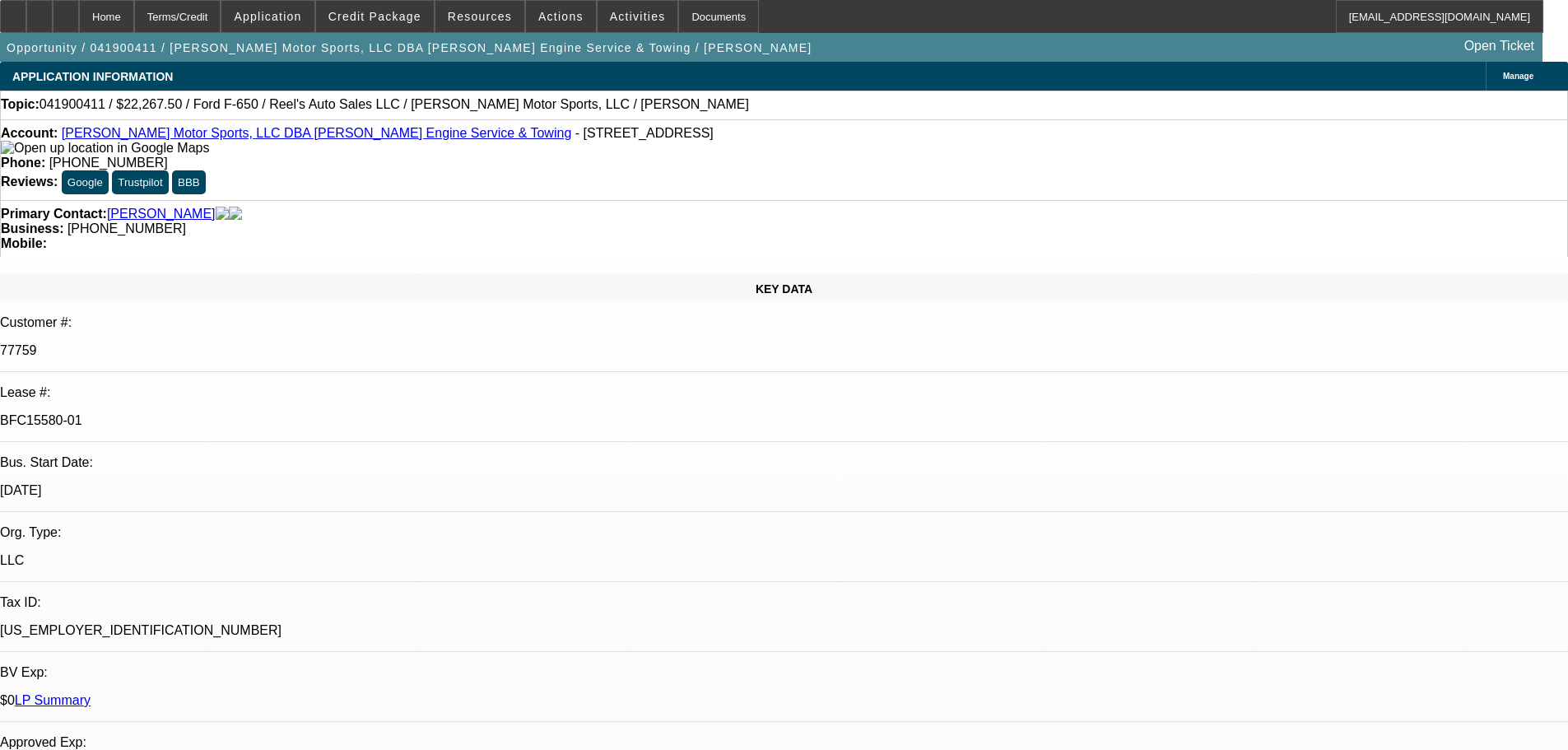
select select "0"
select select "6"
select select "0"
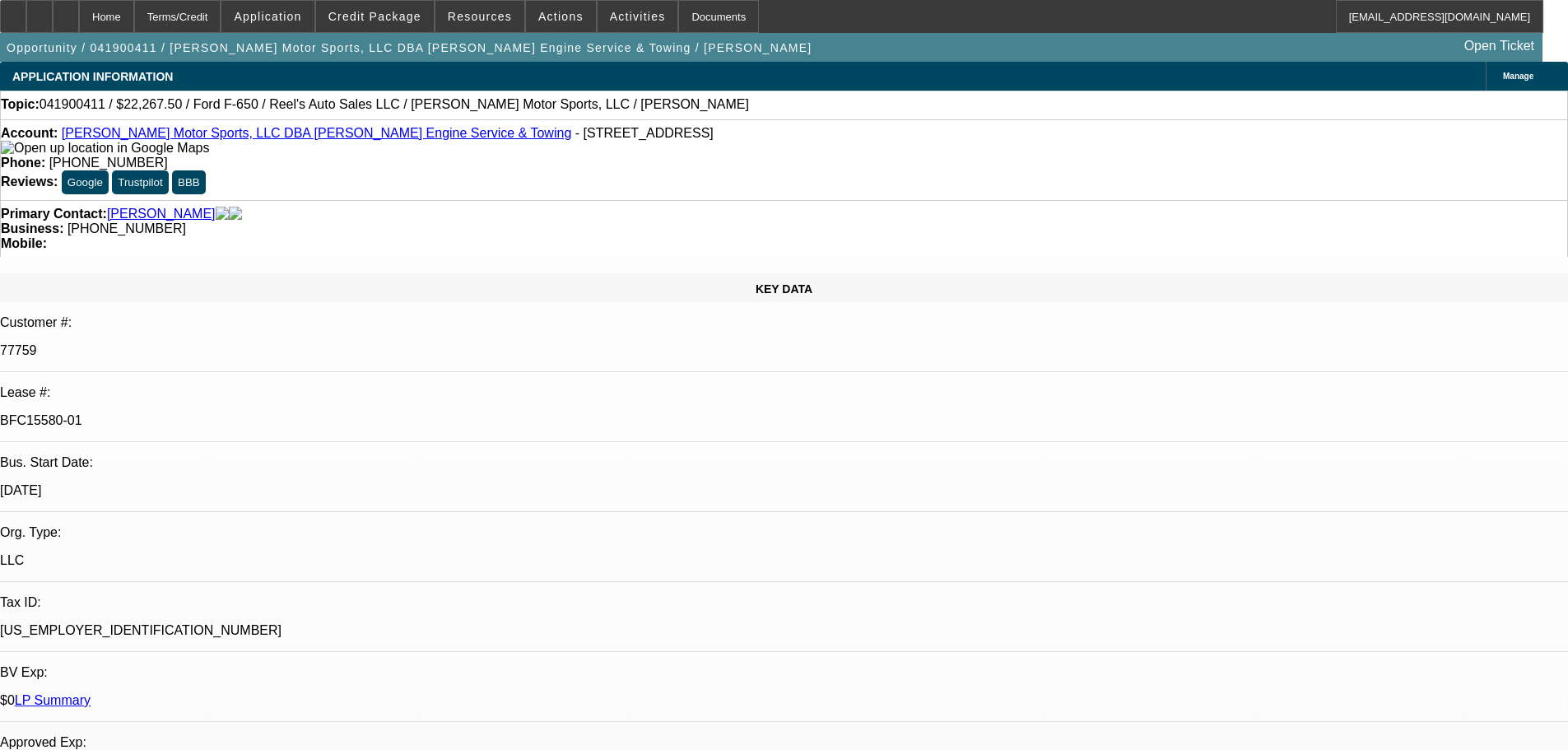
select select "0"
select select "6"
select select "0"
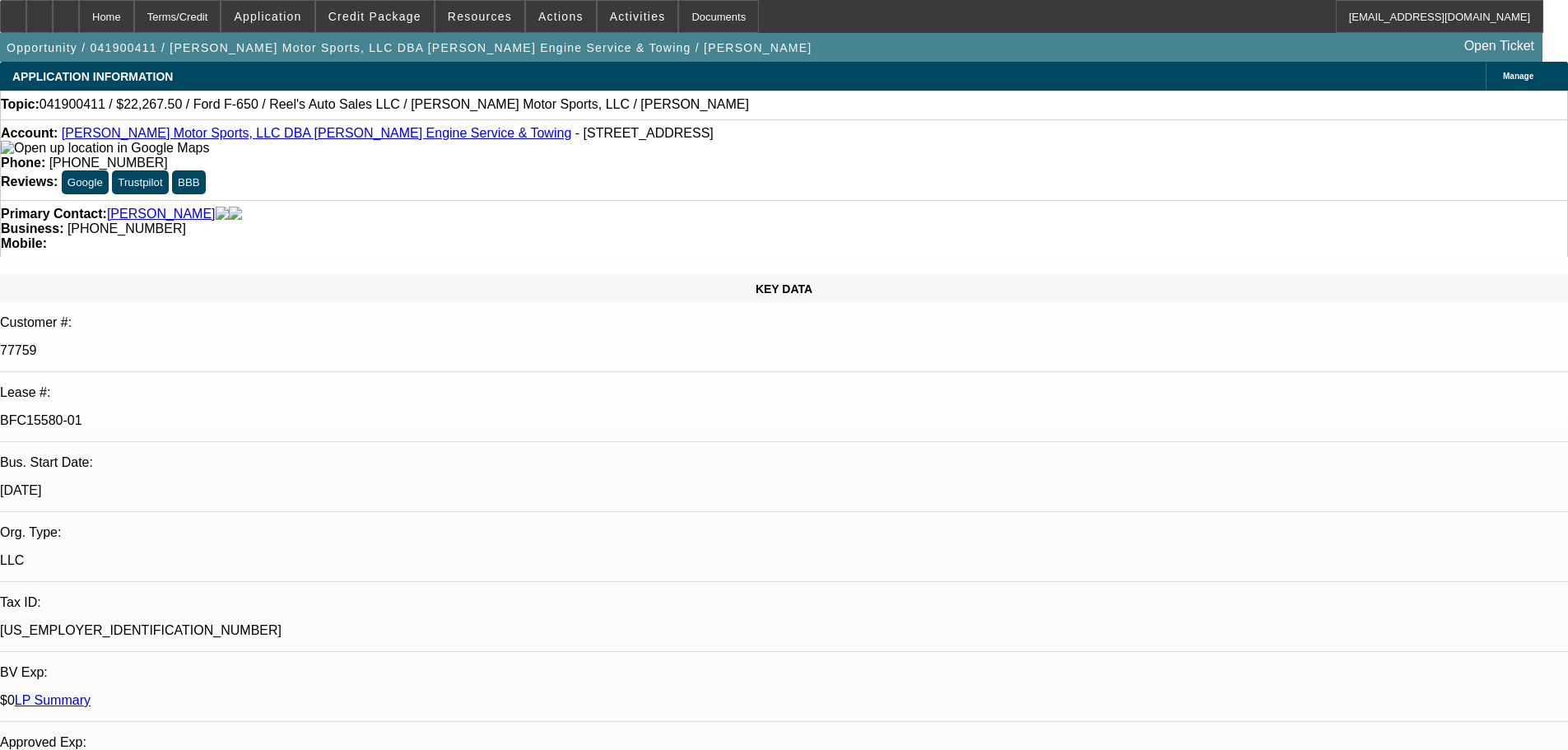
select select "0"
select select "6"
select select "0"
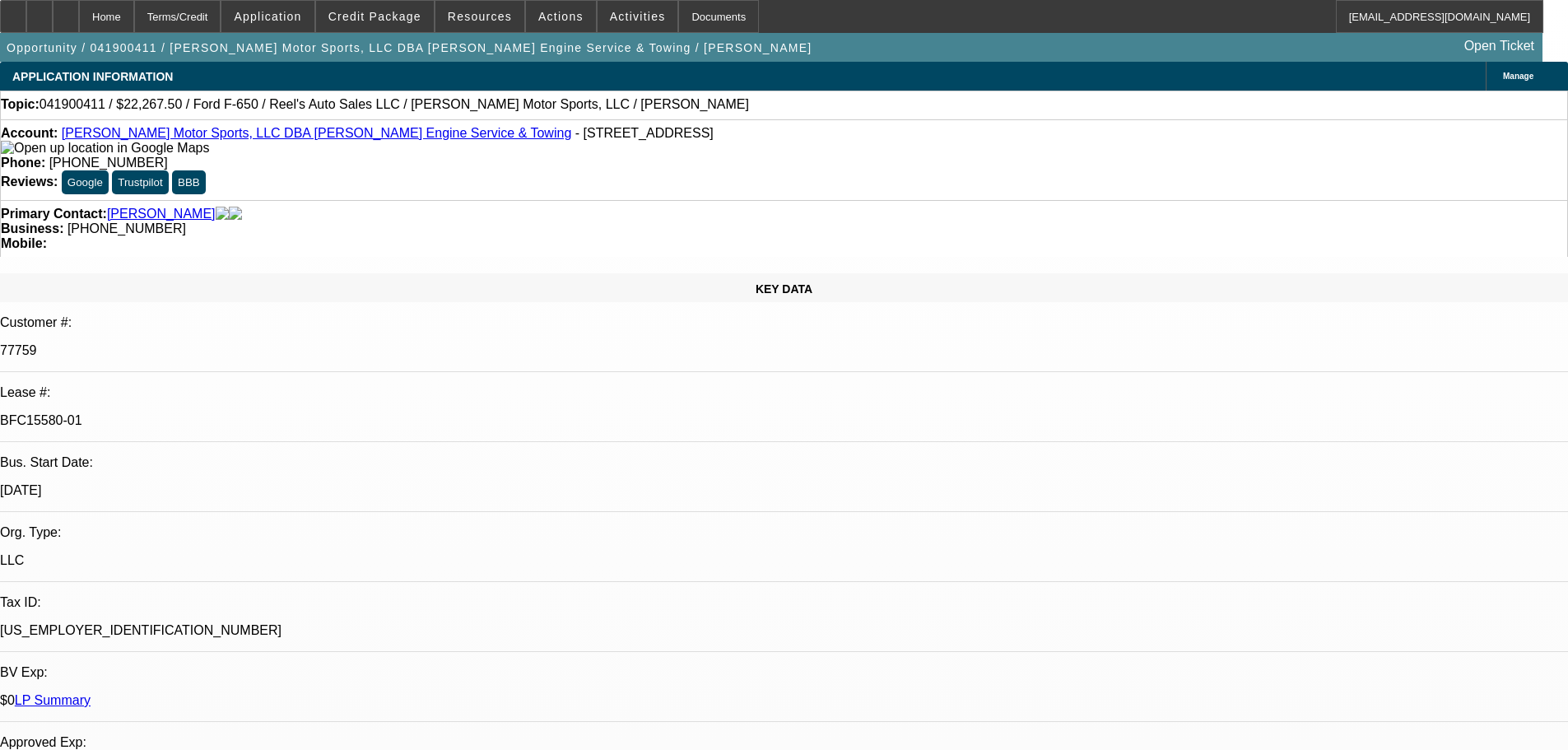
select select "6"
click at [90, 693] on link "LP Summary" at bounding box center [52, 700] width 75 height 14
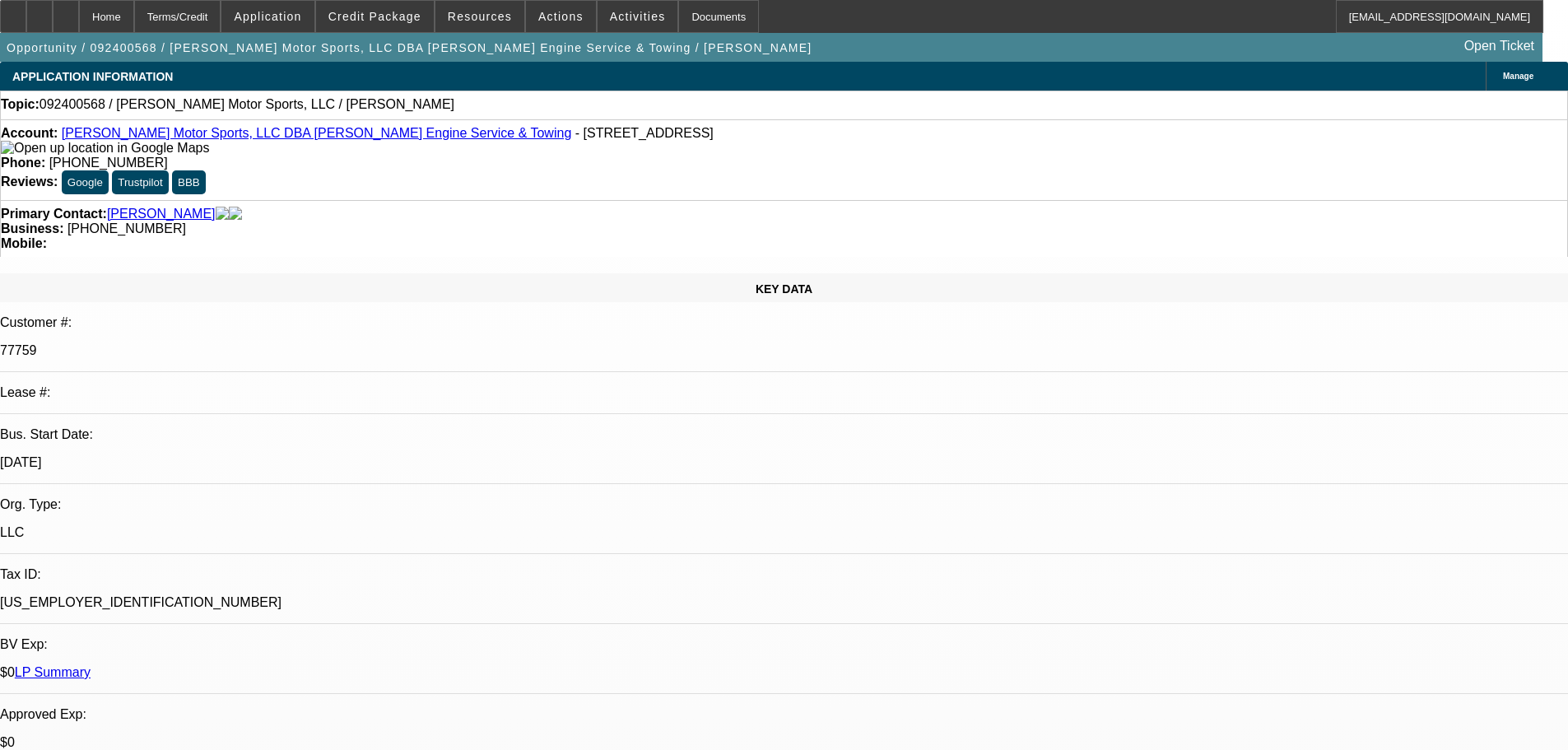
select select "0"
select select "2"
select select "0.1"
select select "4"
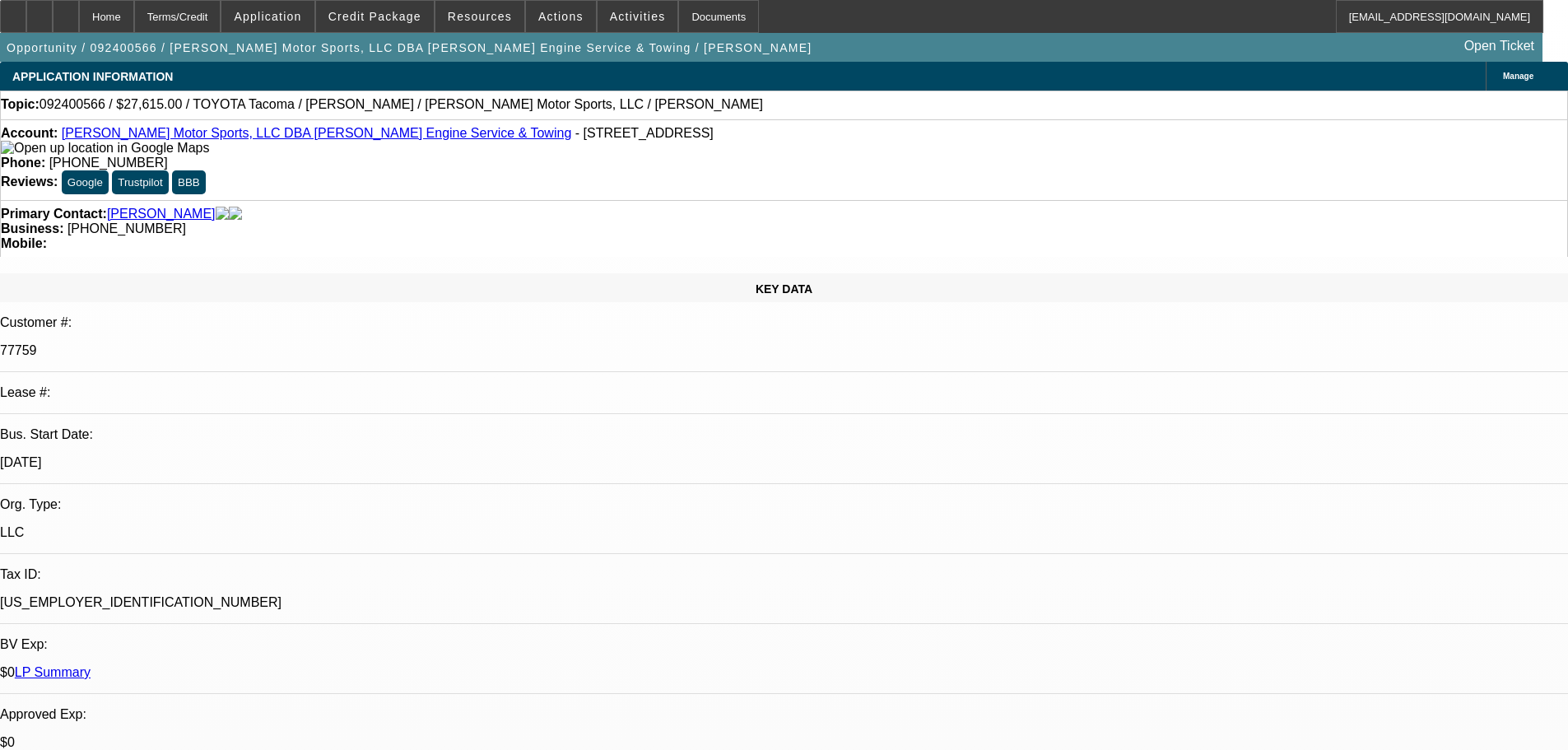
select select "0"
select select "0.1"
select select "4"
select select "0"
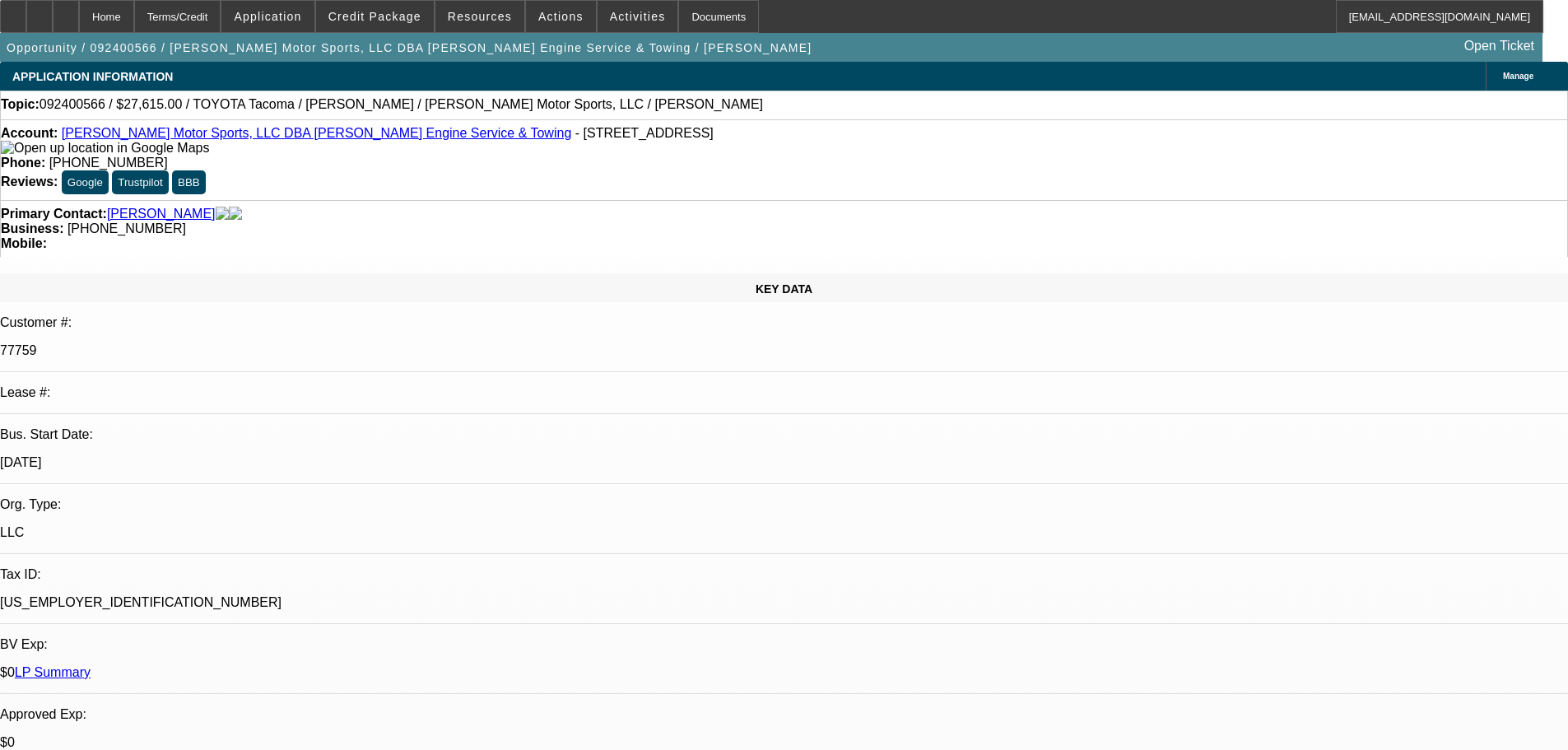
select select "0"
select select "6"
select select "0"
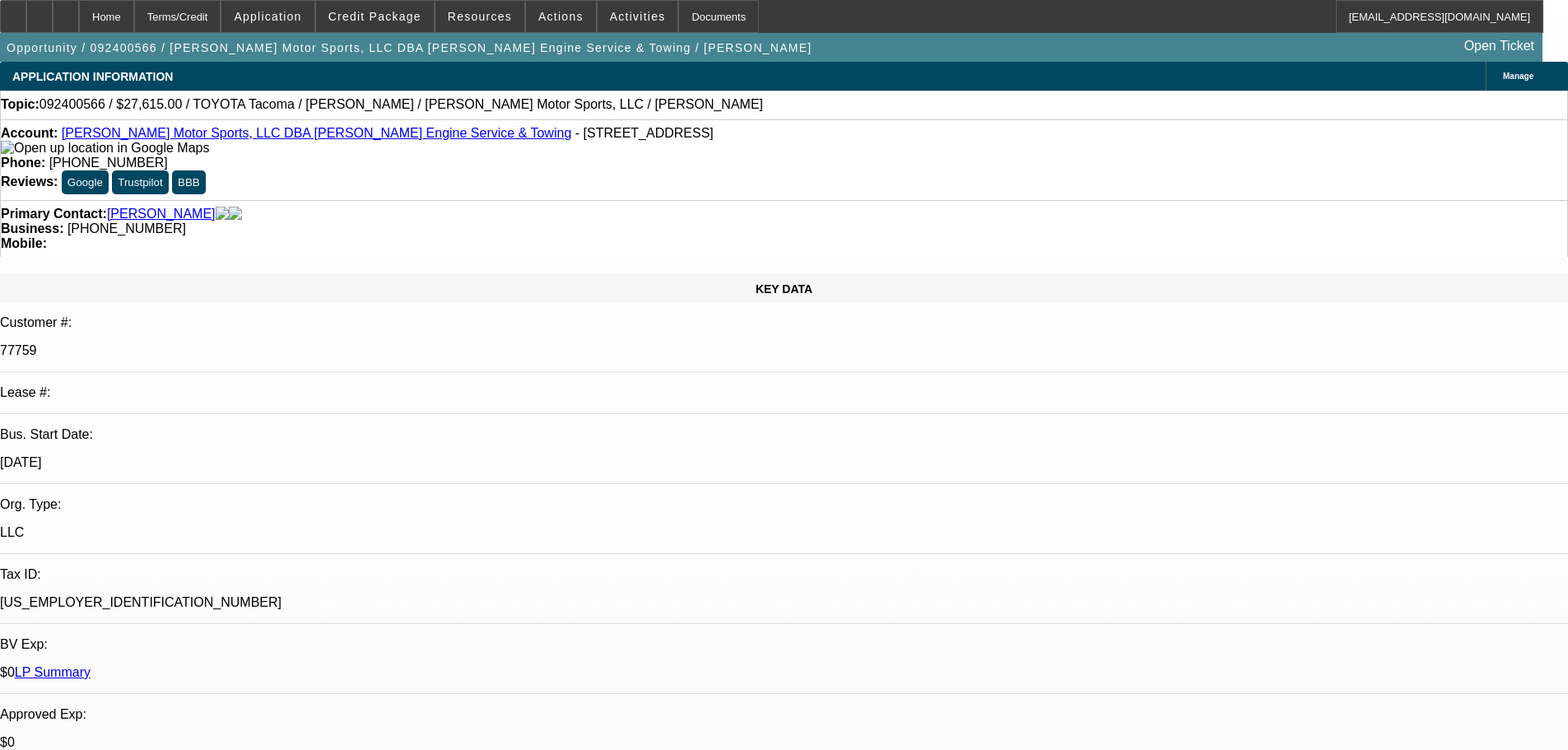
select select "0"
select select "6"
select select "0"
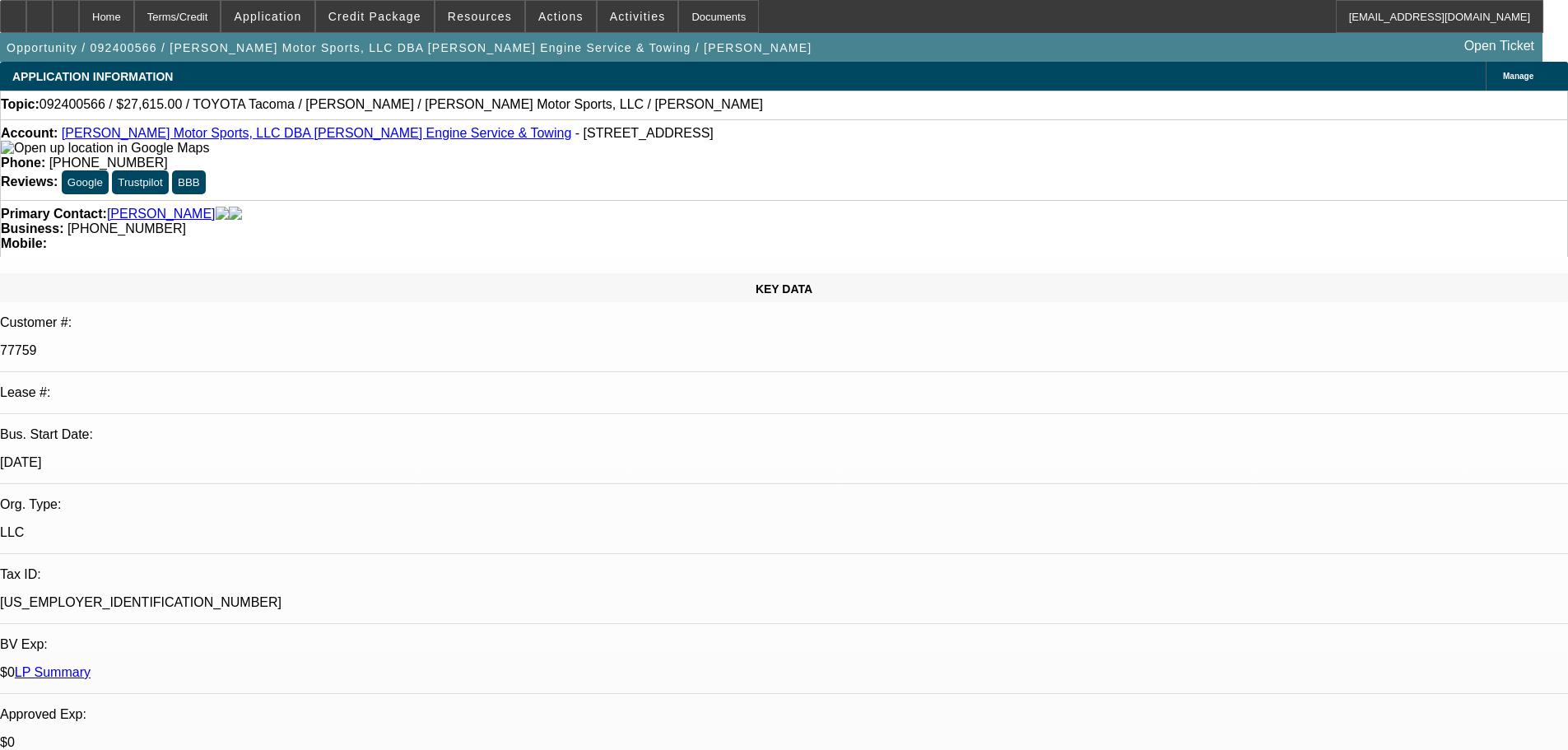
select select "6"
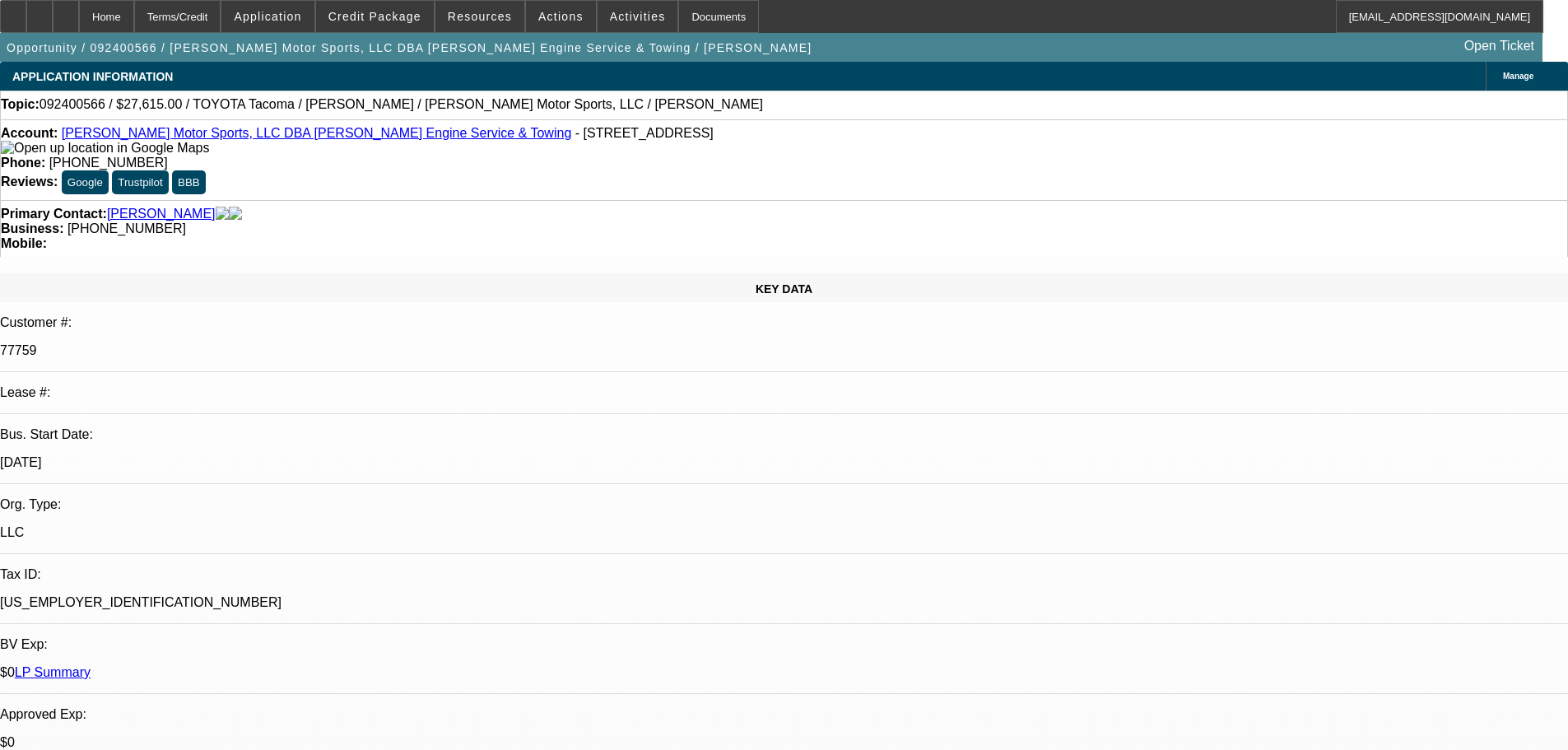
scroll to position [82, 0]
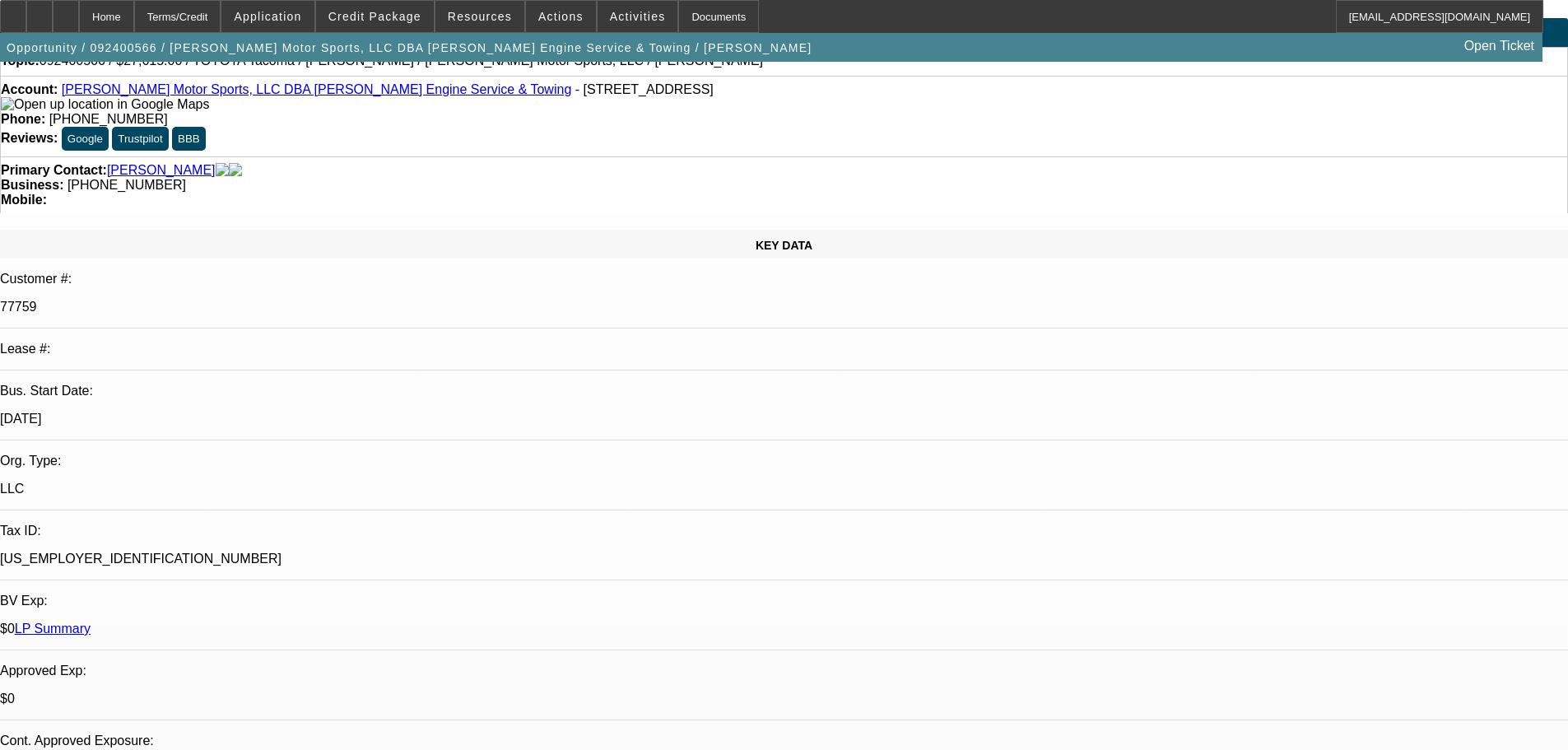
scroll to position [0, 0]
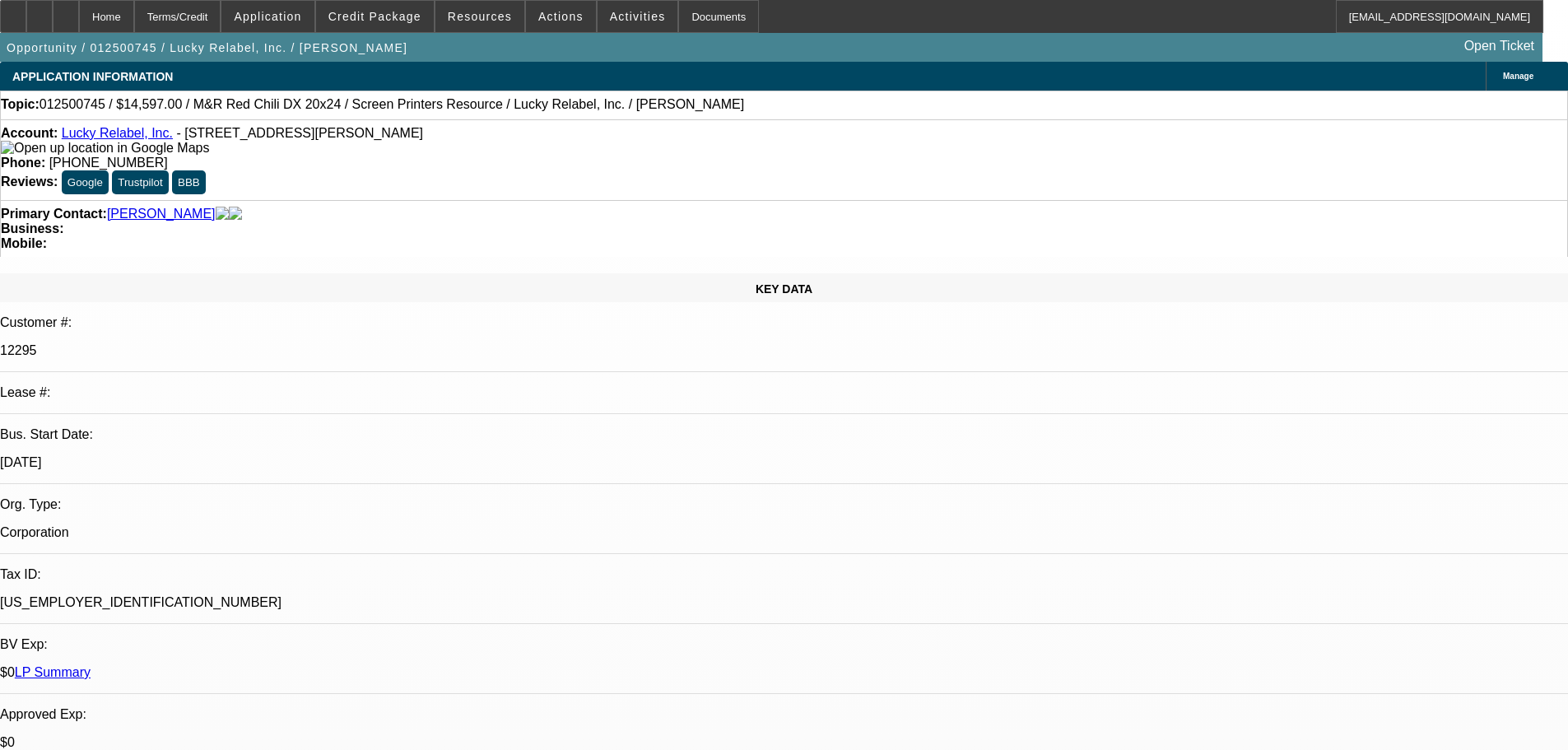
select select "0"
select select "2"
select select "0.1"
select select "4"
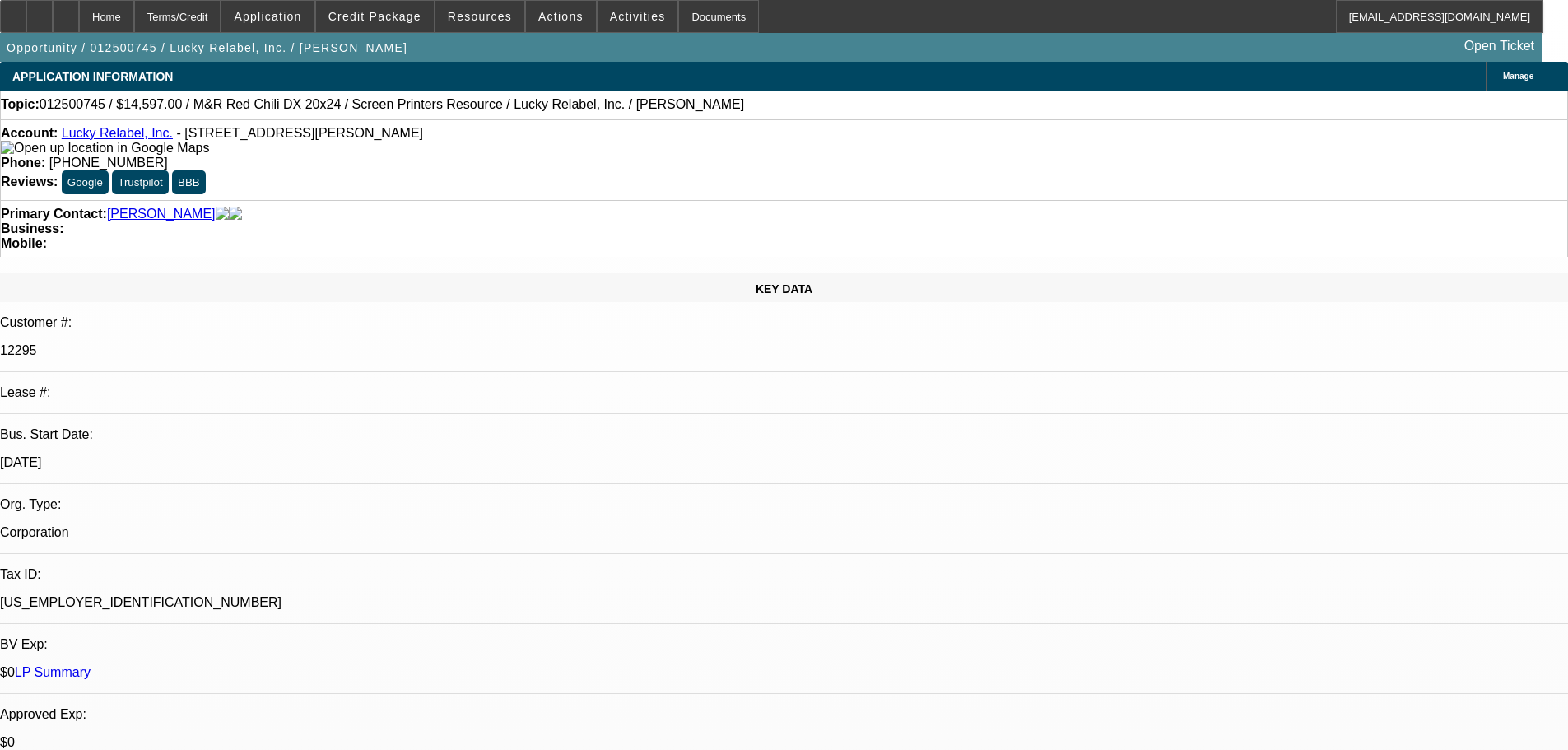
select select "0"
select select "2"
select select "0.1"
select select "4"
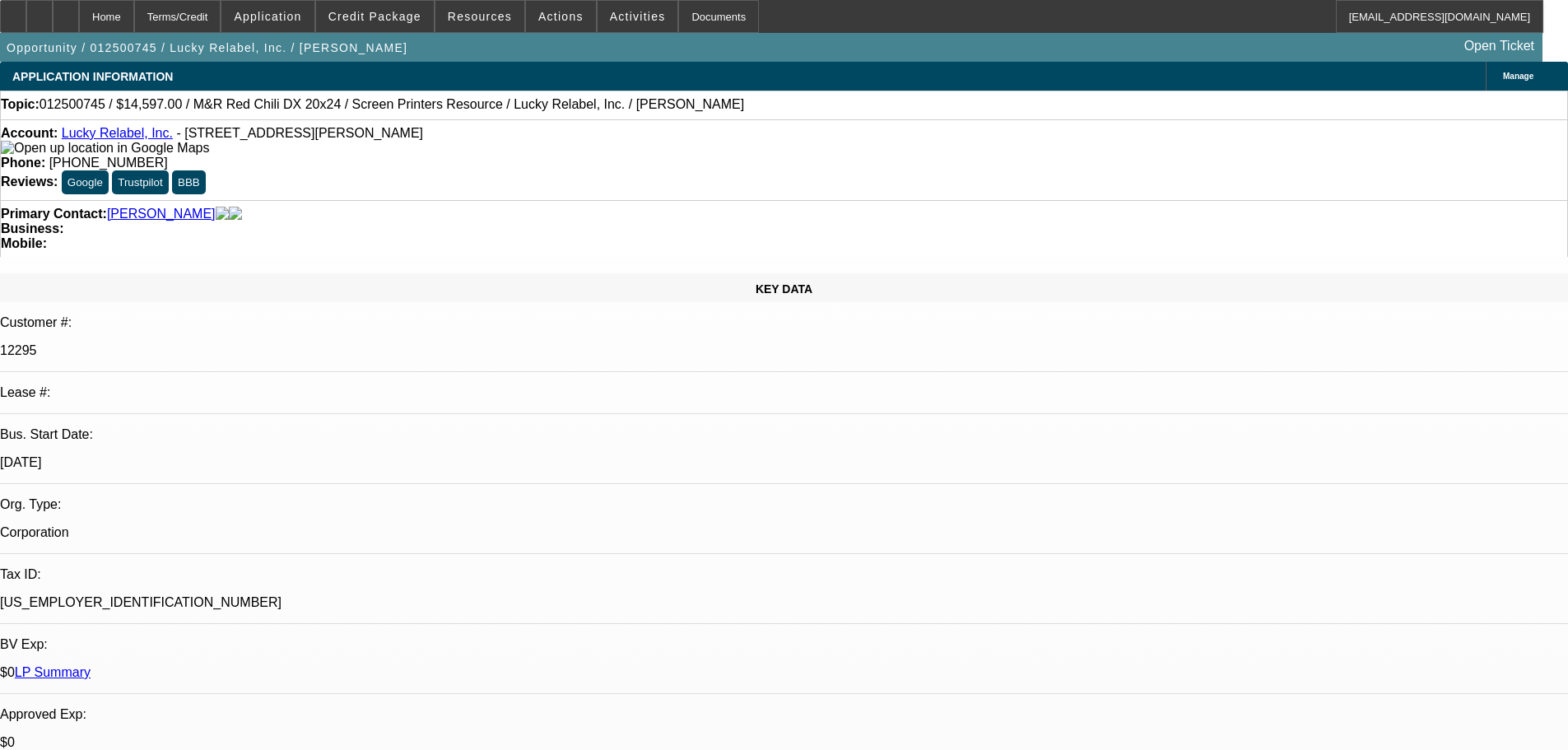
select select "0"
select select "2"
select select "0.1"
select select "4"
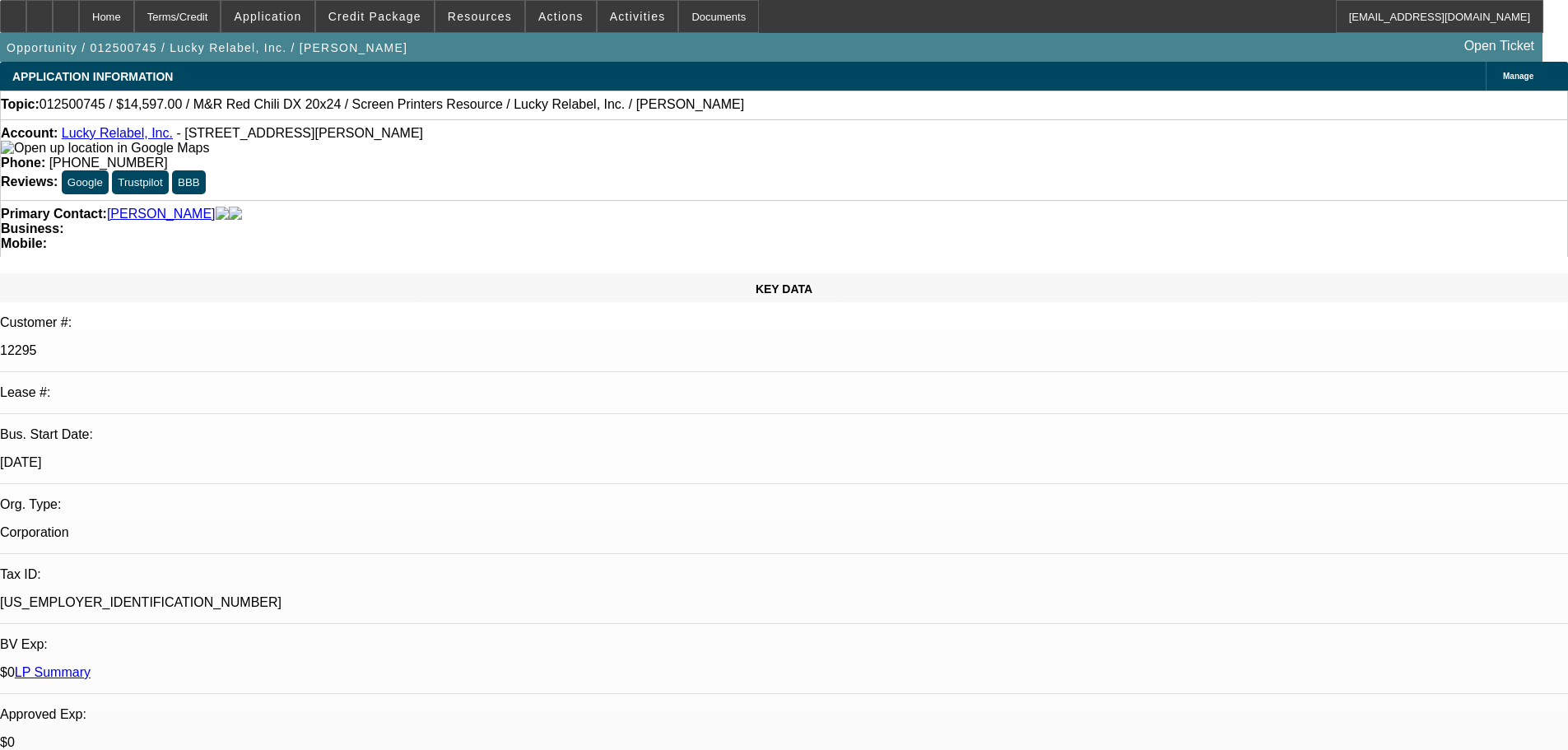
scroll to position [576, 0]
